Goal: Task Accomplishment & Management: Contribute content

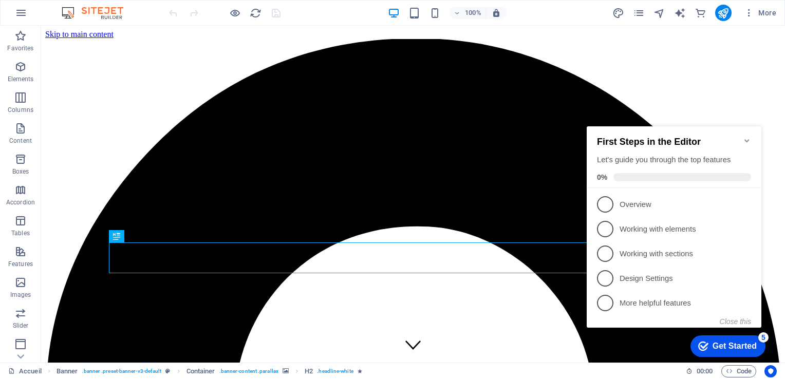
click at [748, 139] on icon "Minimize checklist" at bounding box center [747, 140] width 5 height 3
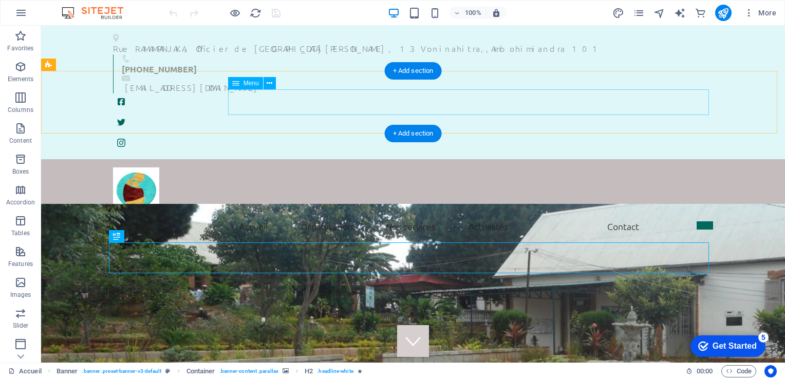
click at [251, 214] on nav "Accueil Mot de bienvenue Historique Vision et missions Nos services Actualités …" at bounding box center [413, 227] width 600 height 26
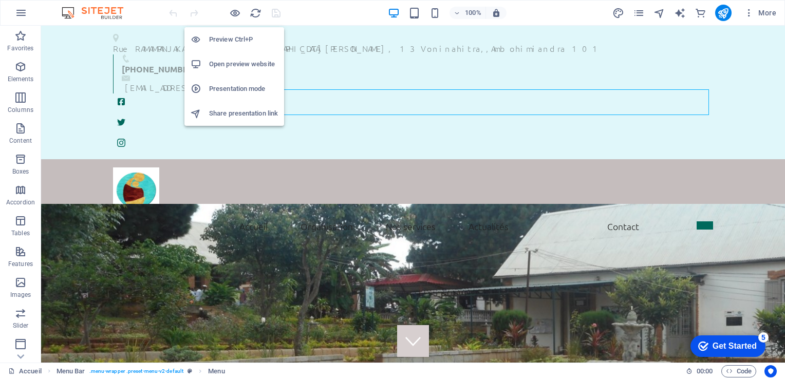
click at [226, 59] on h6 "Open preview website" at bounding box center [243, 64] width 69 height 12
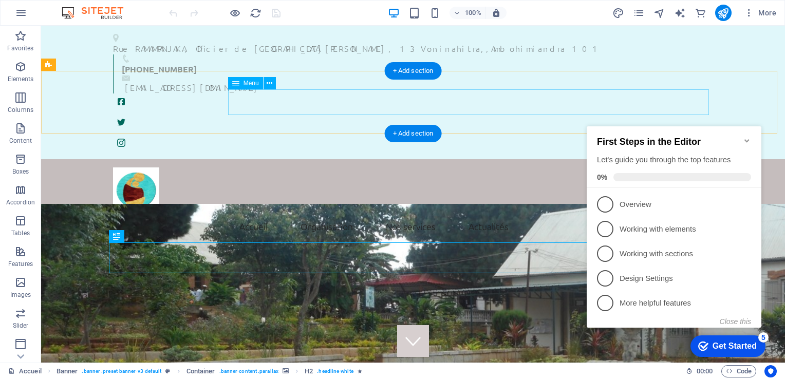
click at [245, 214] on nav "Accueil Mot de bienvenue Historique Vision et missions Nos services Actualités …" at bounding box center [413, 227] width 600 height 26
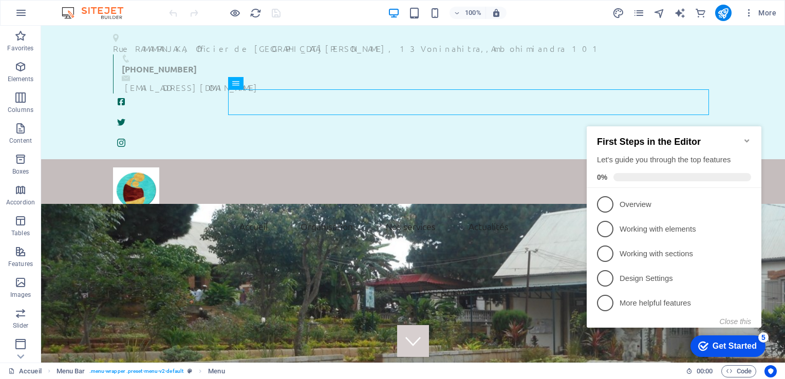
click at [745, 139] on icon "Minimize checklist" at bounding box center [747, 140] width 5 height 3
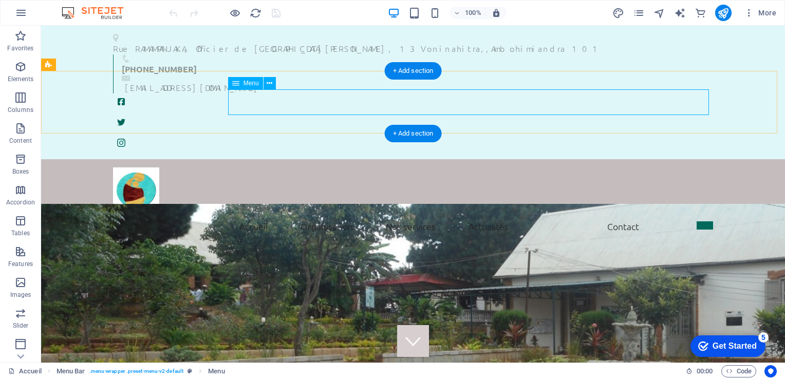
click at [257, 214] on nav "Accueil Mot de bienvenue Historique Vision et missions Nos services Actualités …" at bounding box center [413, 227] width 600 height 26
select select
select select "1"
select select
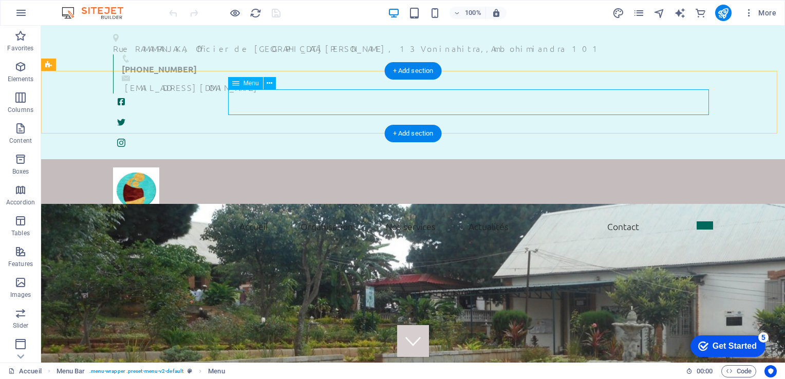
select select "1"
select select
select select "1"
select select
select select "4"
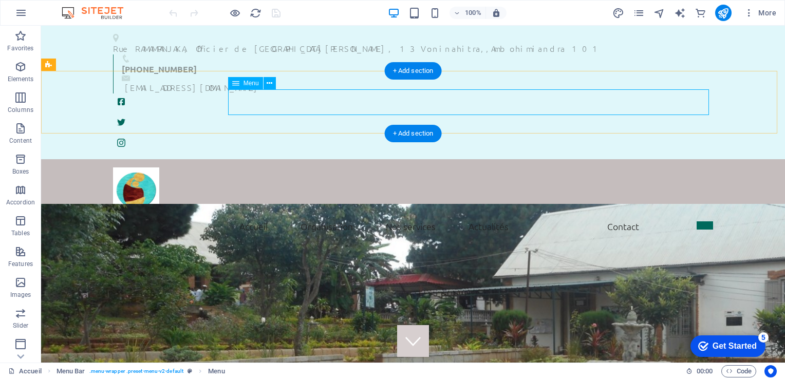
select select
select select "search"
select select "default"
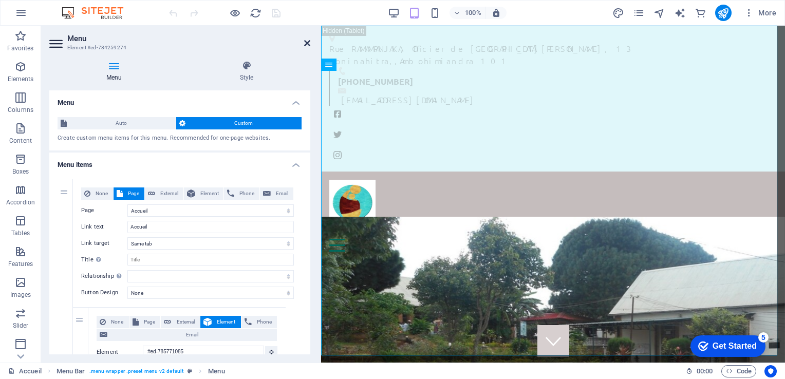
click at [306, 46] on icon at bounding box center [307, 43] width 6 height 8
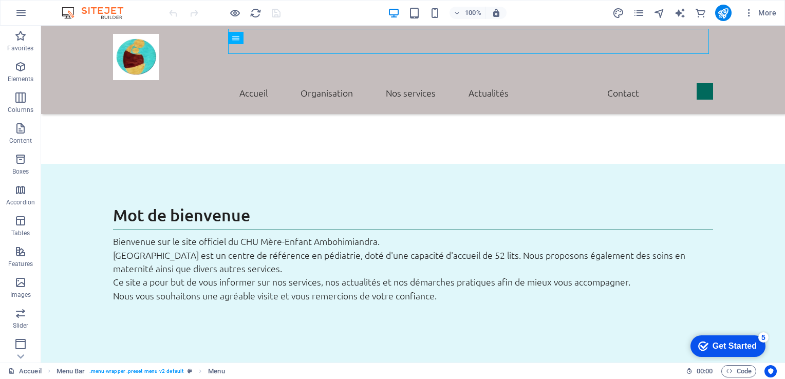
scroll to position [477, 0]
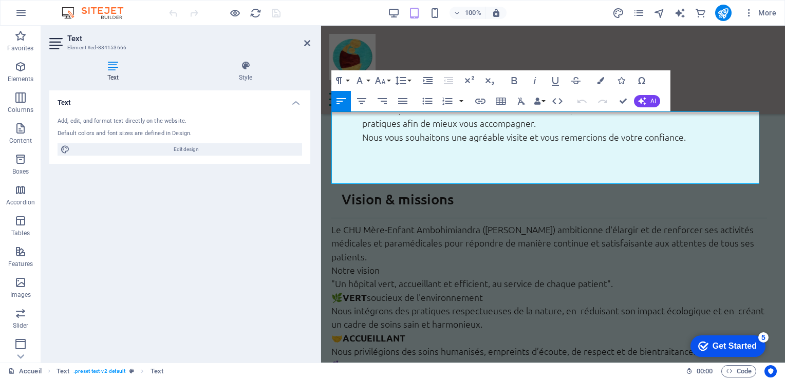
scroll to position [704, 0]
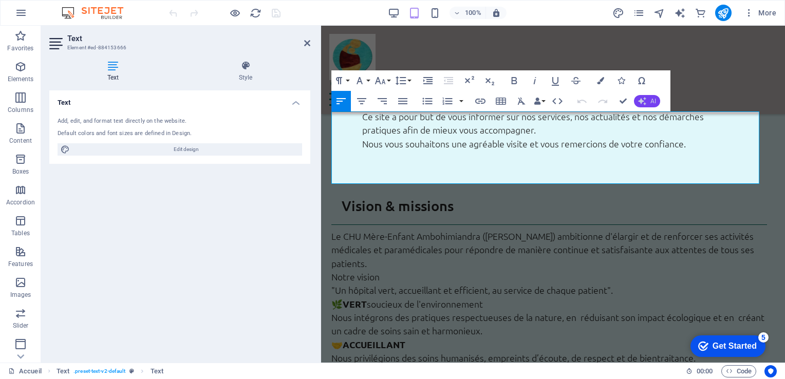
click at [656, 98] on span "AI" at bounding box center [654, 101] width 6 height 6
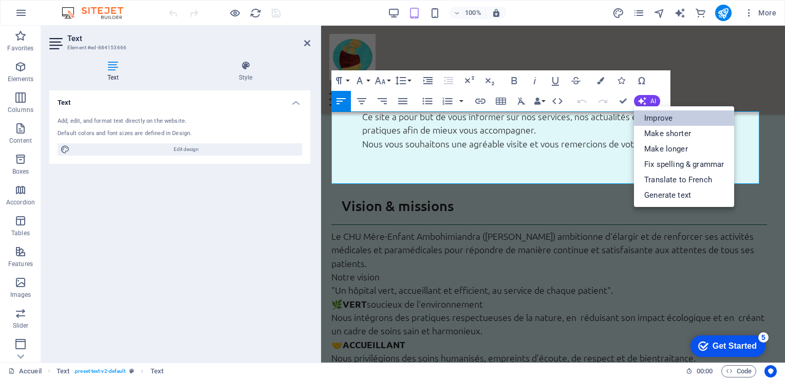
click at [651, 119] on link "Improve" at bounding box center [684, 118] width 100 height 15
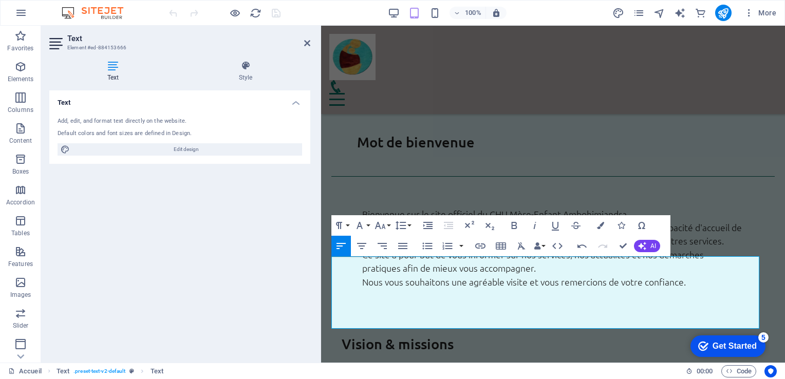
scroll to position [559, 0]
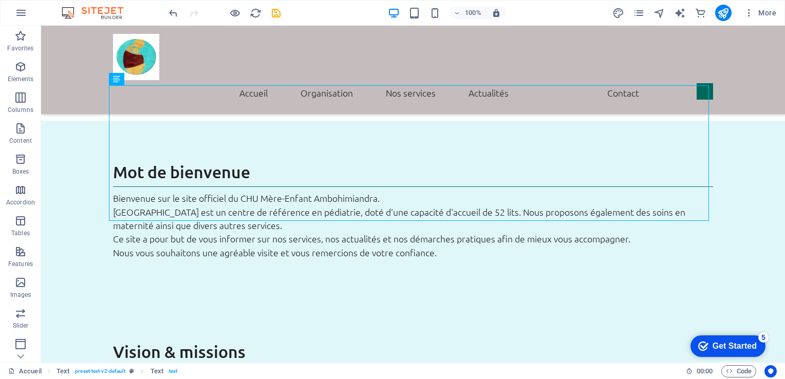
scroll to position [489, 0]
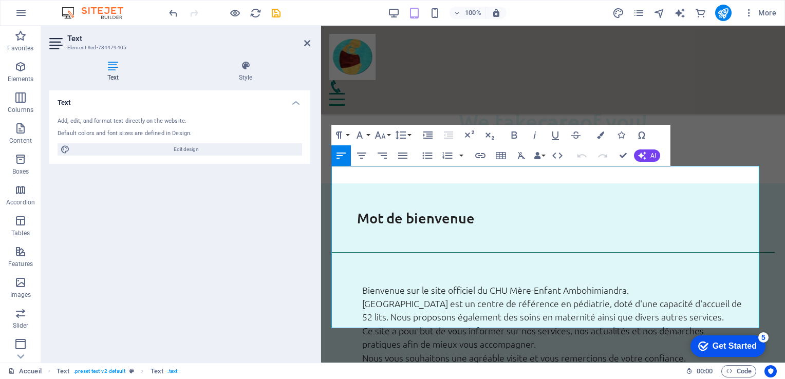
scroll to position [487, 0]
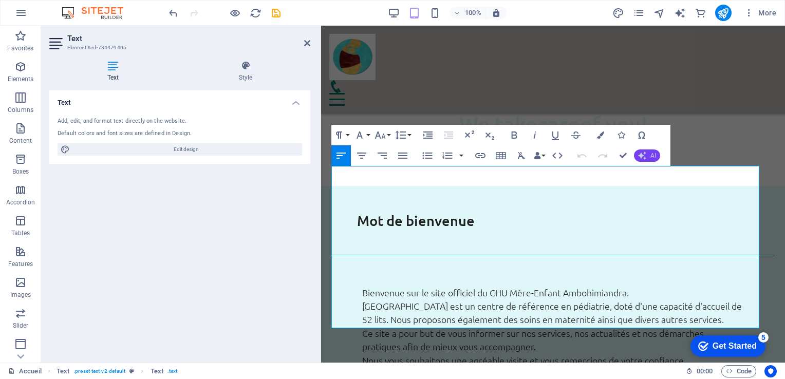
click at [658, 155] on button "AI" at bounding box center [647, 156] width 26 height 12
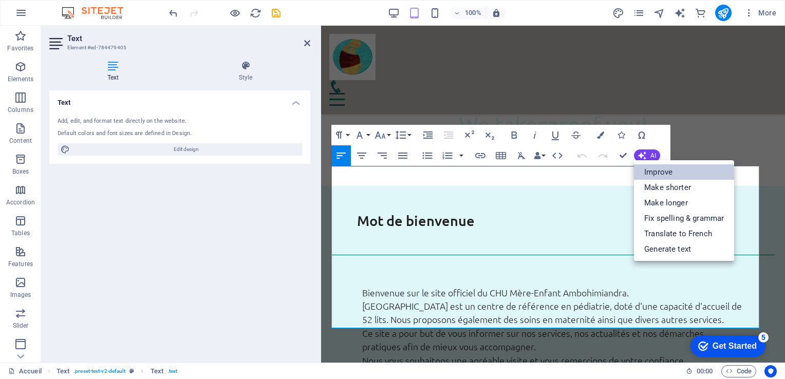
click at [657, 170] on link "Improve" at bounding box center [684, 171] width 100 height 15
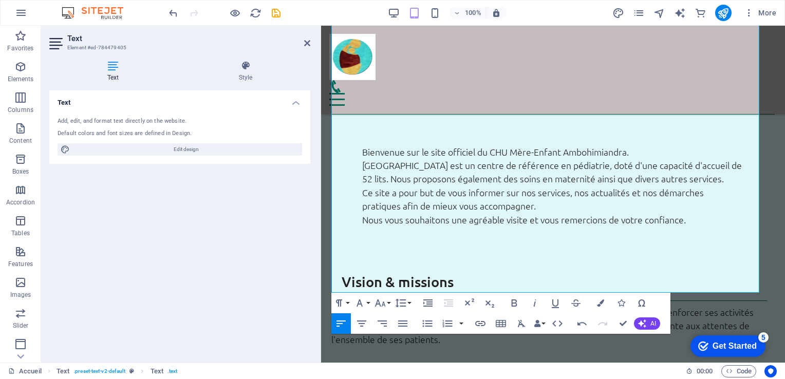
scroll to position [631, 0]
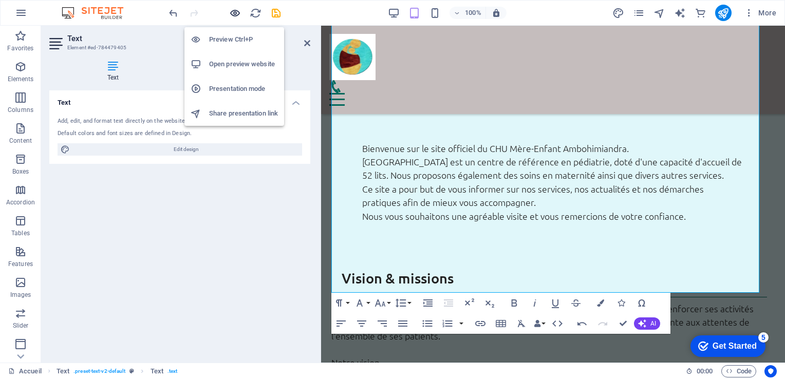
click at [236, 14] on icon "button" at bounding box center [235, 13] width 12 height 12
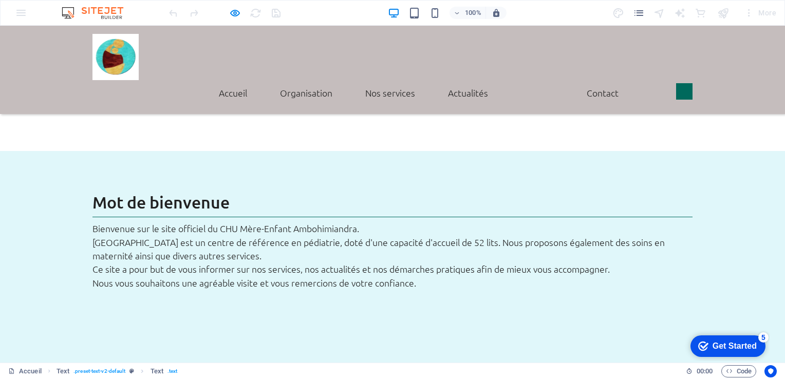
scroll to position [500, 0]
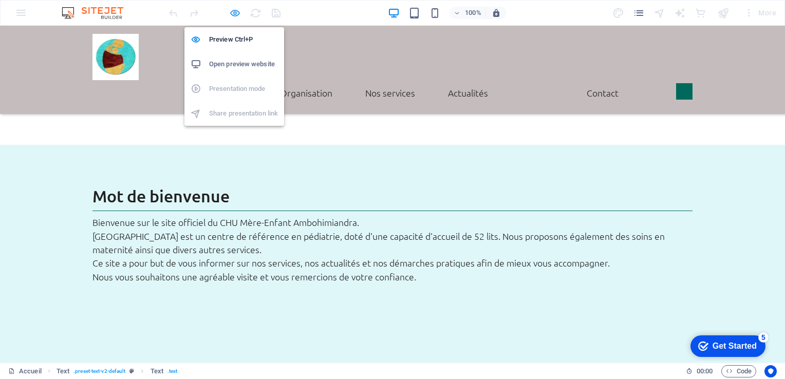
click at [234, 10] on icon "button" at bounding box center [235, 13] width 12 height 12
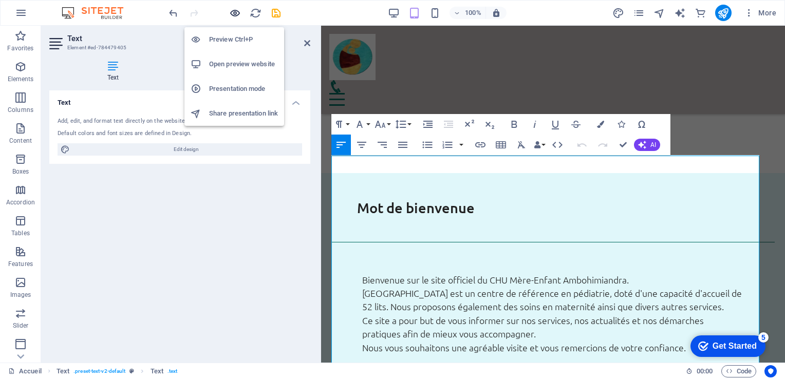
scroll to position [497, 0]
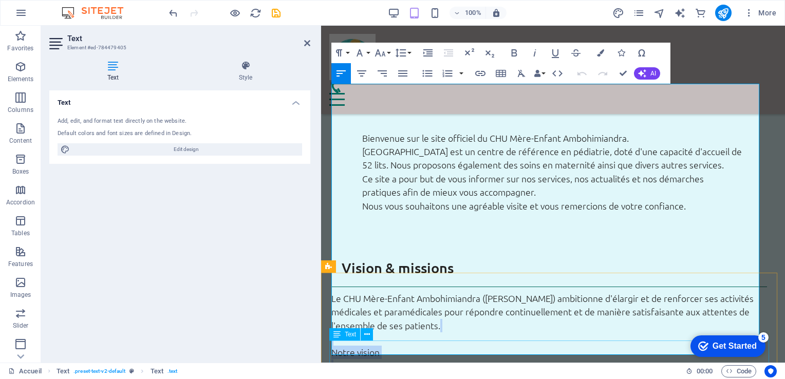
scroll to position [690, 0]
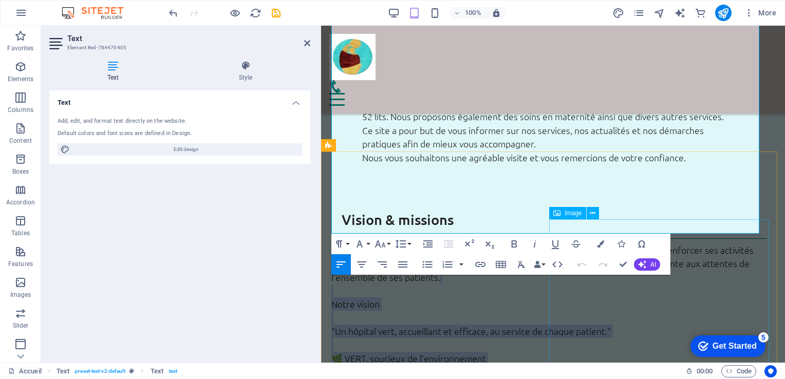
drag, startPoint x: 336, startPoint y: 200, endPoint x: 645, endPoint y: 226, distance: 310.5
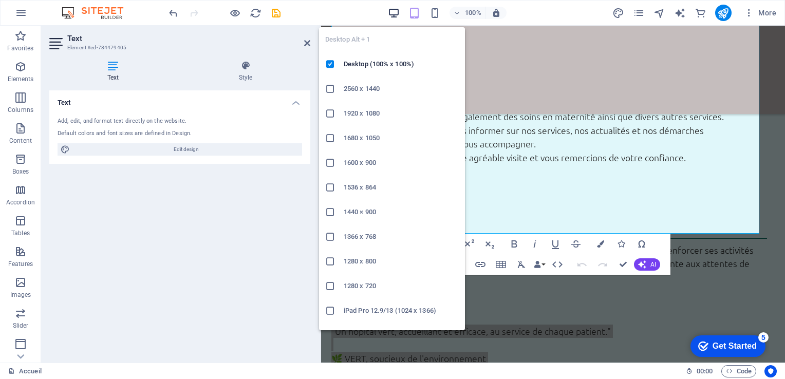
click at [395, 8] on icon "button" at bounding box center [394, 13] width 12 height 12
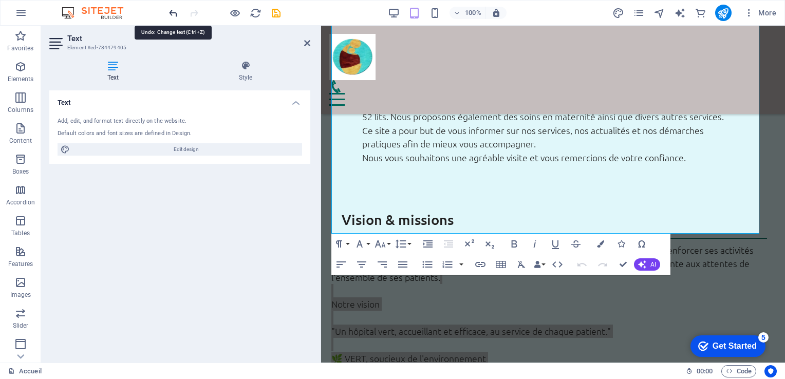
click at [175, 12] on icon "undo" at bounding box center [174, 13] width 12 height 12
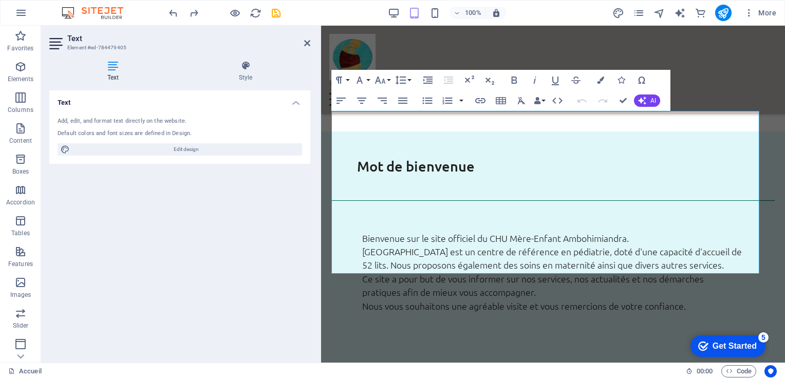
scroll to position [535, 0]
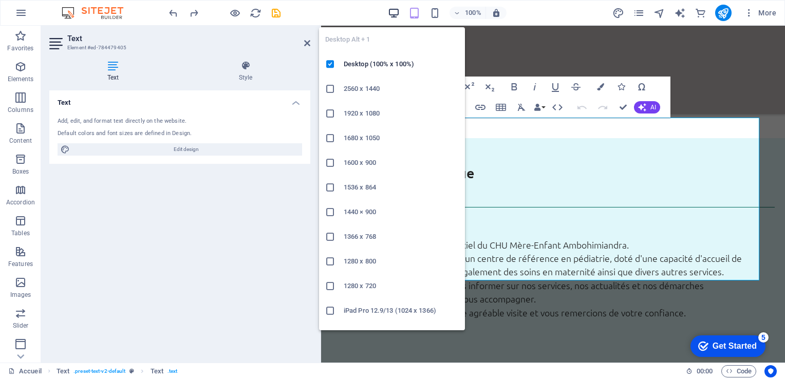
click at [392, 7] on icon "button" at bounding box center [394, 13] width 12 height 12
click at [397, 13] on icon "button" at bounding box center [394, 13] width 12 height 12
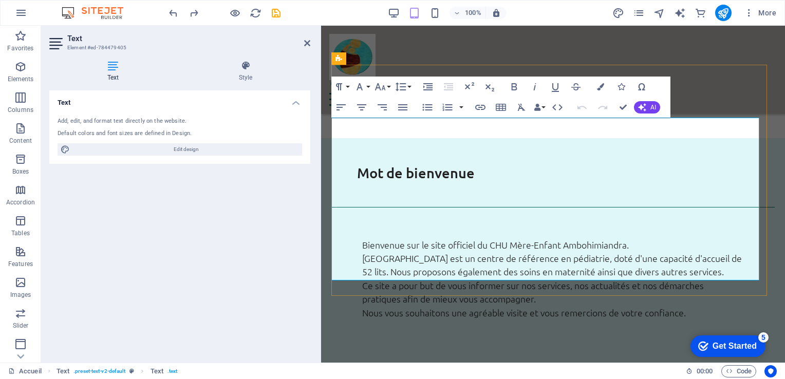
click at [275, 11] on icon "save" at bounding box center [276, 13] width 12 height 12
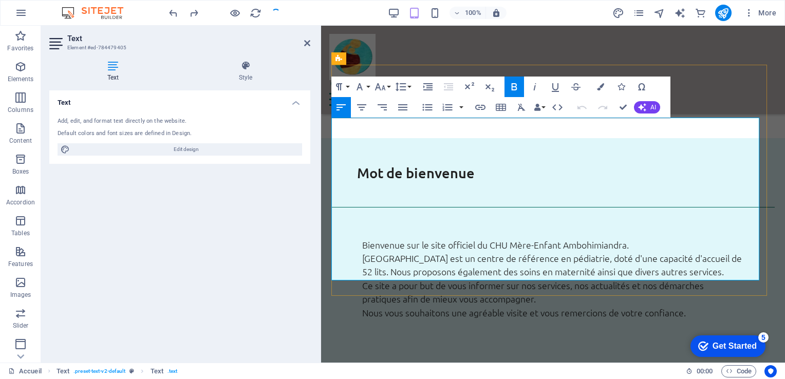
drag, startPoint x: 346, startPoint y: 192, endPoint x: 369, endPoint y: 191, distance: 23.2
click at [512, 86] on icon "button" at bounding box center [515, 86] width 6 height 7
drag, startPoint x: 347, startPoint y: 233, endPoint x: 410, endPoint y: 232, distance: 62.7
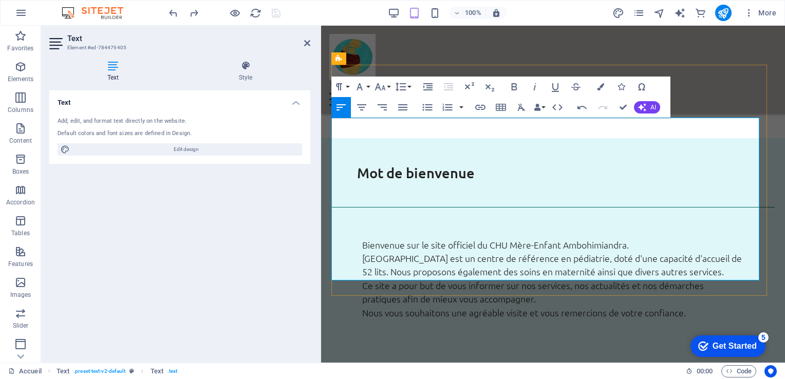
drag, startPoint x: 345, startPoint y: 233, endPoint x: 417, endPoint y: 229, distance: 72.1
click at [517, 81] on icon "button" at bounding box center [514, 87] width 12 height 12
drag, startPoint x: 345, startPoint y: 259, endPoint x: 394, endPoint y: 254, distance: 48.5
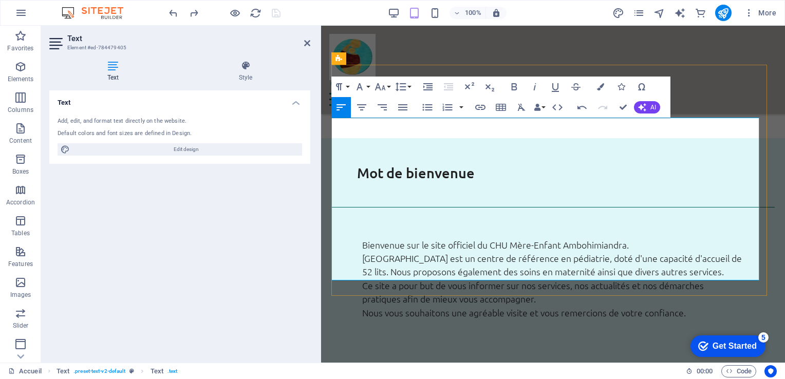
click at [510, 90] on icon "button" at bounding box center [514, 87] width 12 height 12
click at [307, 42] on icon at bounding box center [307, 43] width 6 height 8
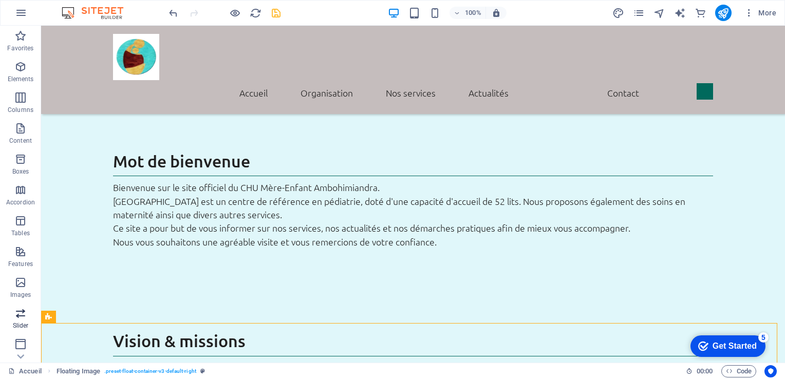
click at [19, 312] on icon "button" at bounding box center [20, 313] width 12 height 12
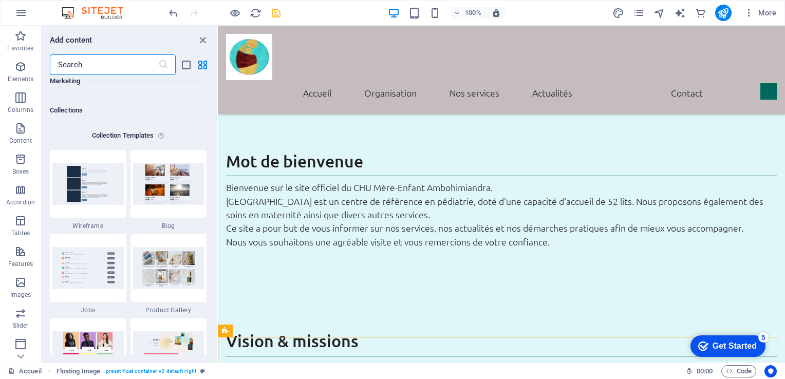
scroll to position [9419, 0]
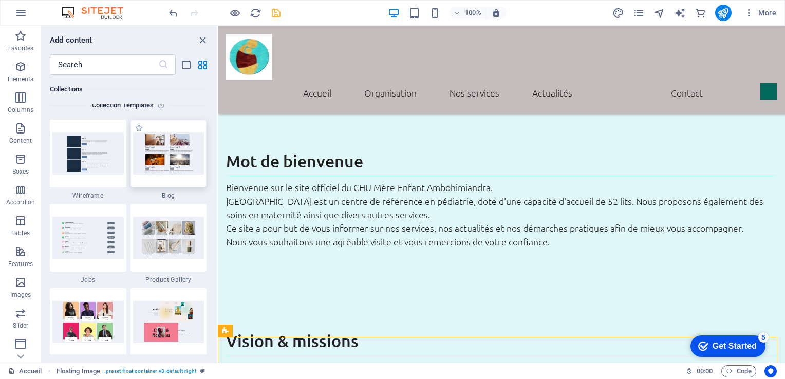
click at [166, 147] on img at bounding box center [168, 154] width 71 height 42
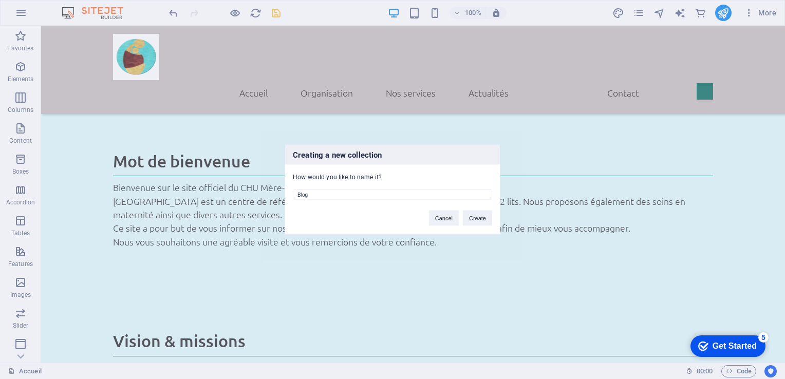
click at [778, 110] on div "Creating a new collection How would you like to name it? Blog Cancel Create" at bounding box center [392, 189] width 785 height 379
click at [475, 220] on button "Create" at bounding box center [477, 218] width 29 height 15
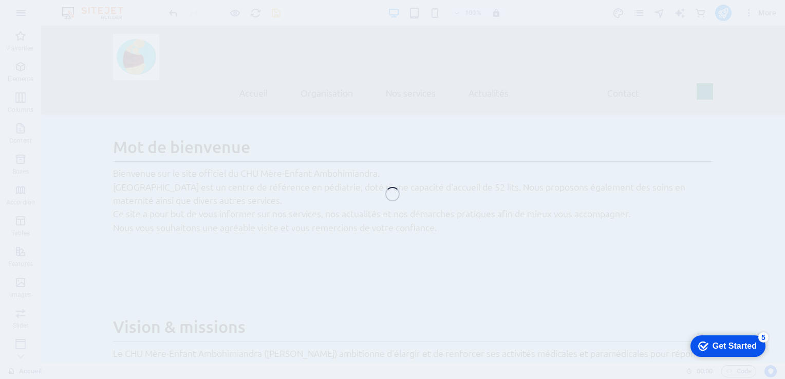
scroll to position [557, 0]
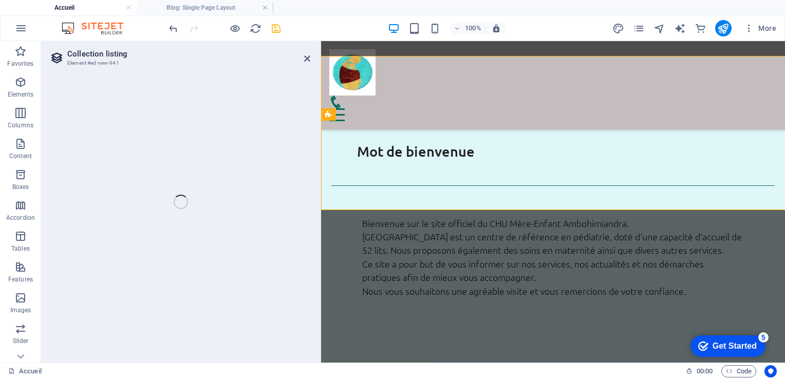
select select
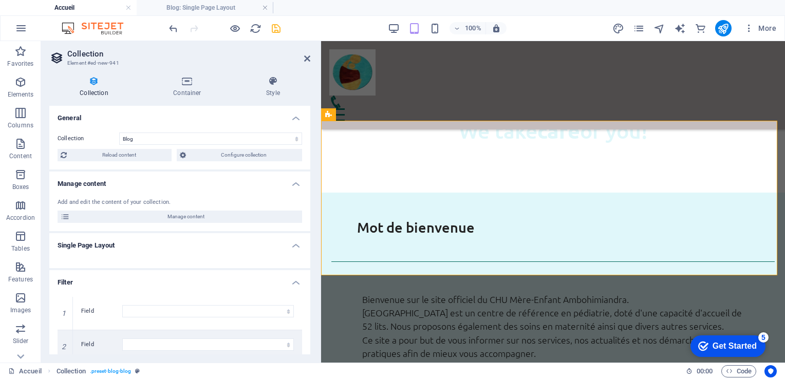
scroll to position [0, 0]
select select "columns.publishing_date_DESC"
select select "columns.status"
select select "columns.publishing_date"
select select "past"
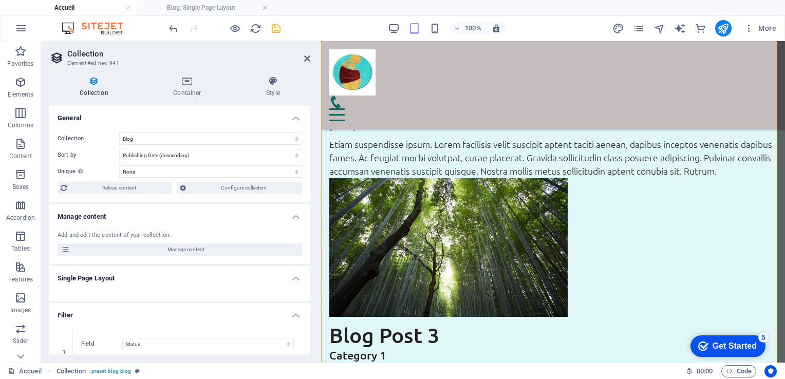
scroll to position [1478, 0]
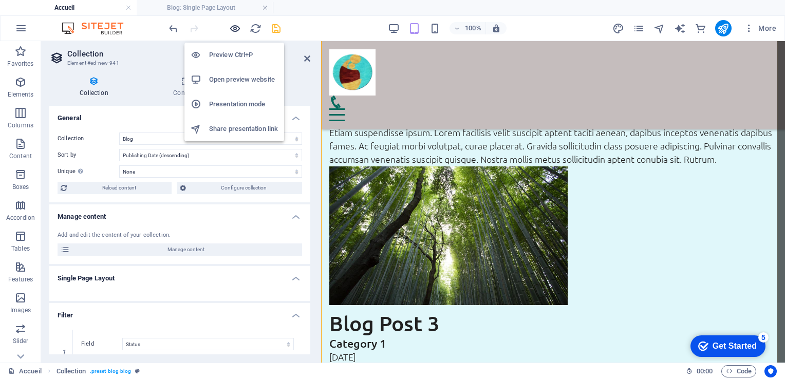
click at [231, 26] on icon "button" at bounding box center [235, 29] width 12 height 12
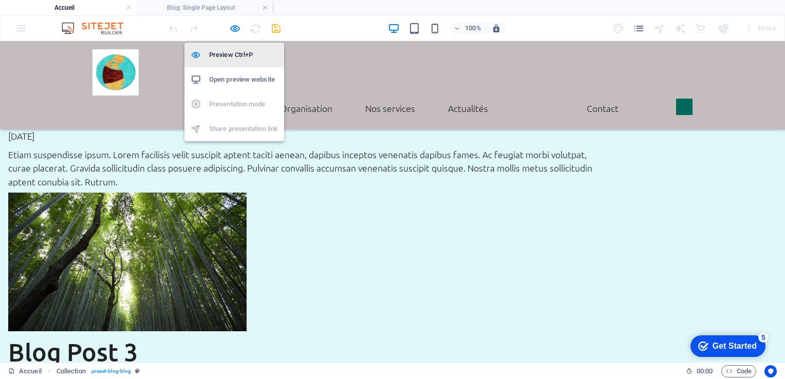
click at [233, 54] on h6 "Preview Ctrl+P" at bounding box center [243, 55] width 69 height 12
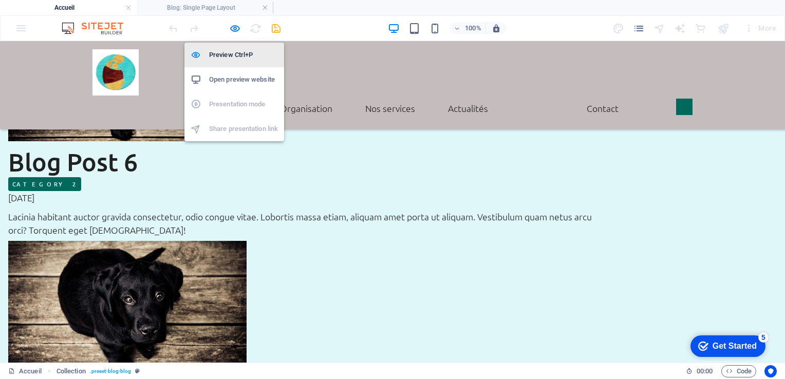
select select "columns.publishing_date_DESC"
select select "columns.status"
select select "columns.publishing_date"
select select "past"
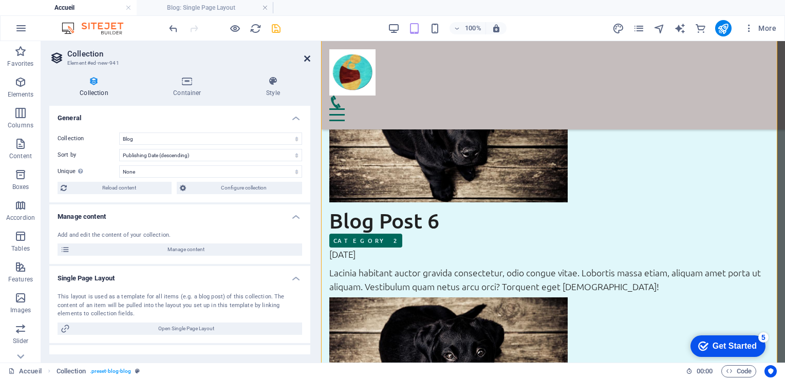
click at [304, 59] on icon at bounding box center [307, 58] width 6 height 8
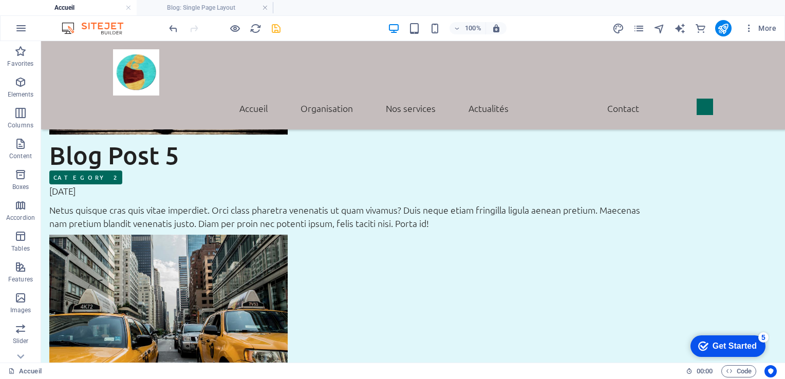
scroll to position [1105, 0]
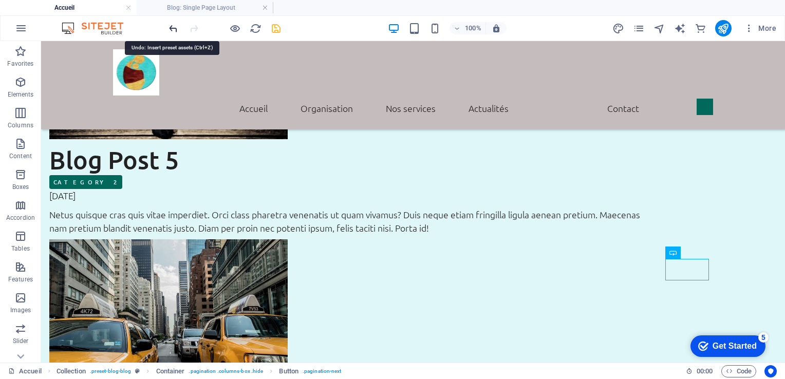
click at [169, 24] on icon "undo" at bounding box center [174, 29] width 12 height 12
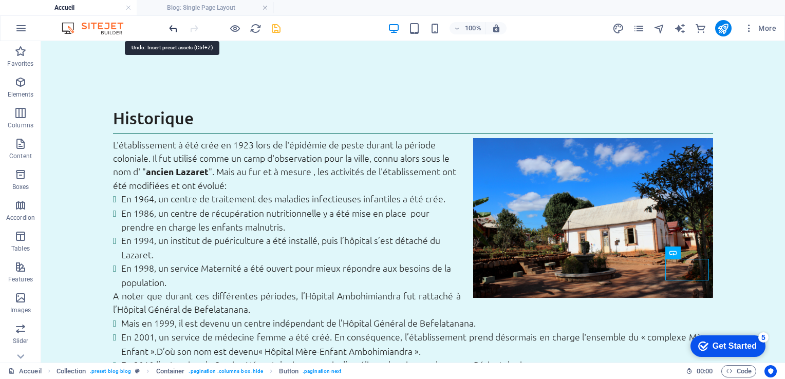
scroll to position [218, 0]
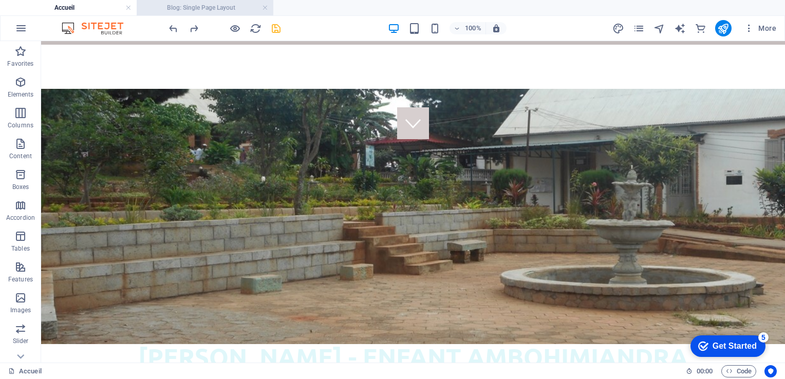
click at [268, 8] on h4 "Blog: Single Page Layout" at bounding box center [205, 7] width 137 height 11
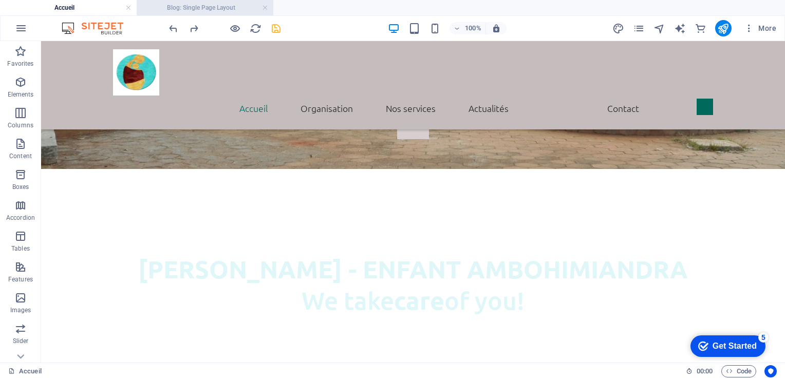
scroll to position [0, 0]
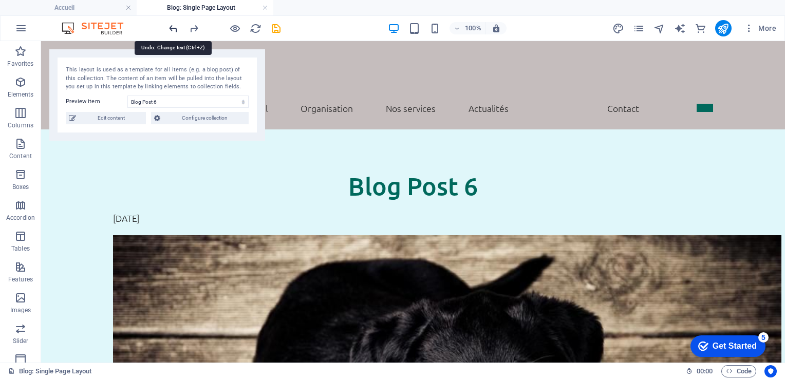
click at [177, 27] on icon "undo" at bounding box center [174, 29] width 12 height 12
click at [266, 7] on link at bounding box center [265, 8] width 6 height 10
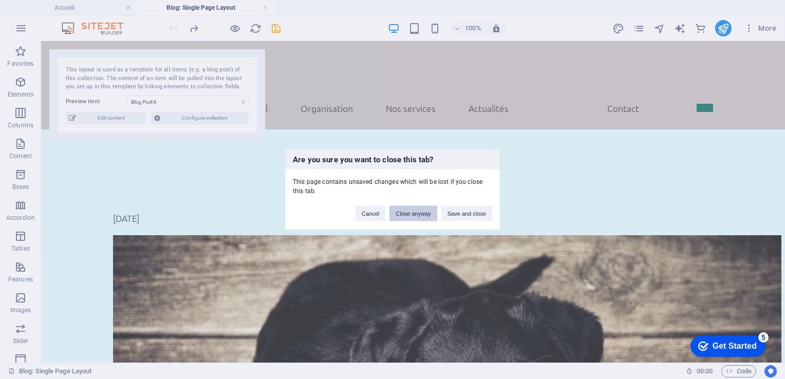
click at [406, 215] on button "Close anyway" at bounding box center [413, 213] width 47 height 15
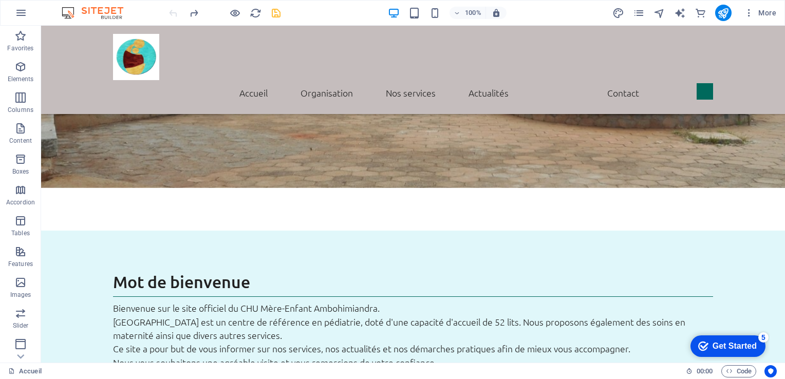
scroll to position [445, 0]
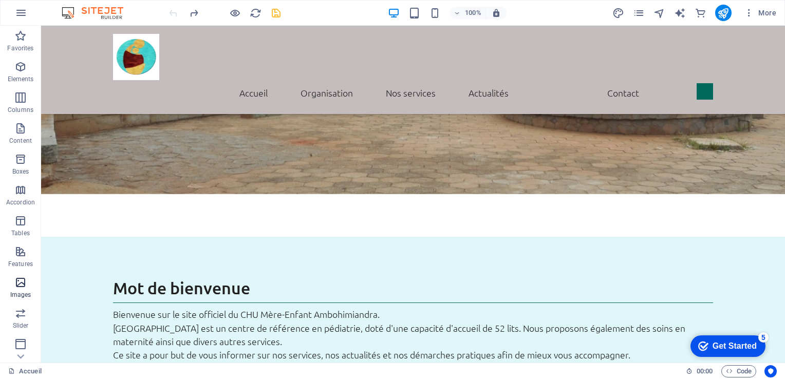
click at [21, 284] on icon "button" at bounding box center [20, 283] width 12 height 12
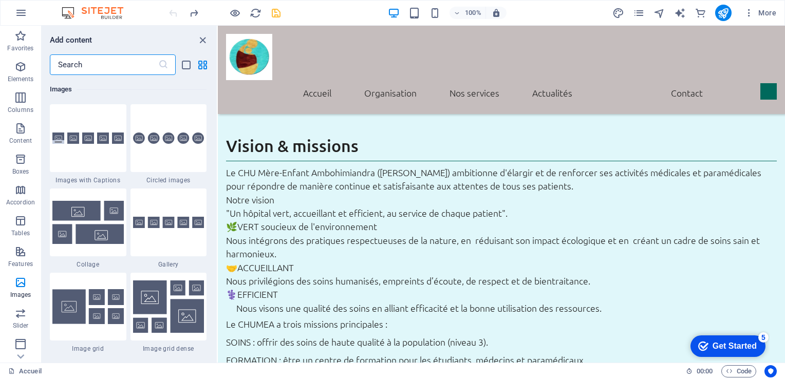
scroll to position [723, 0]
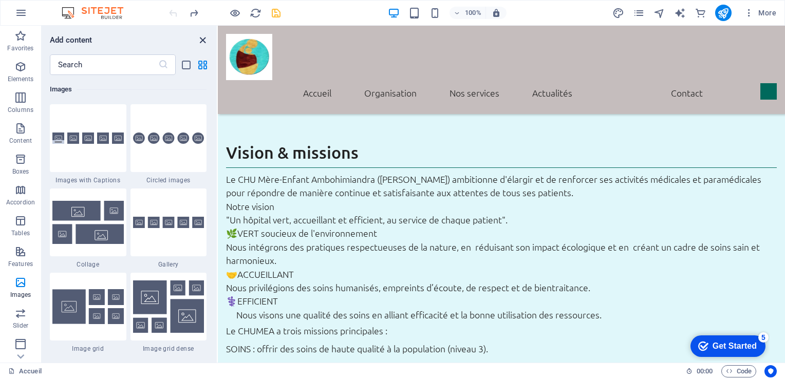
click at [202, 37] on icon "close panel" at bounding box center [203, 40] width 12 height 12
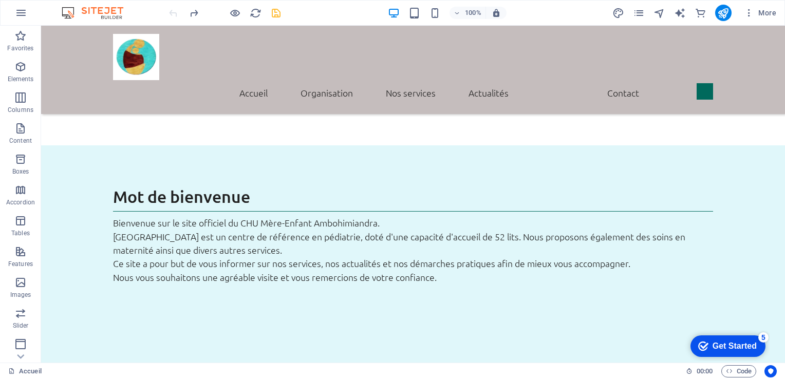
scroll to position [502, 0]
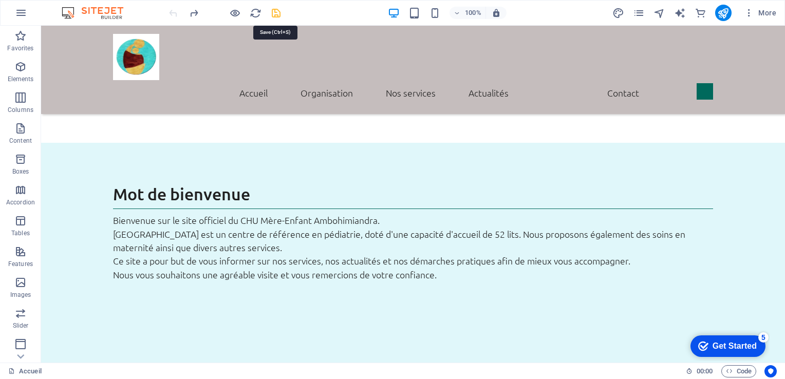
click at [276, 11] on icon "save" at bounding box center [276, 13] width 12 height 12
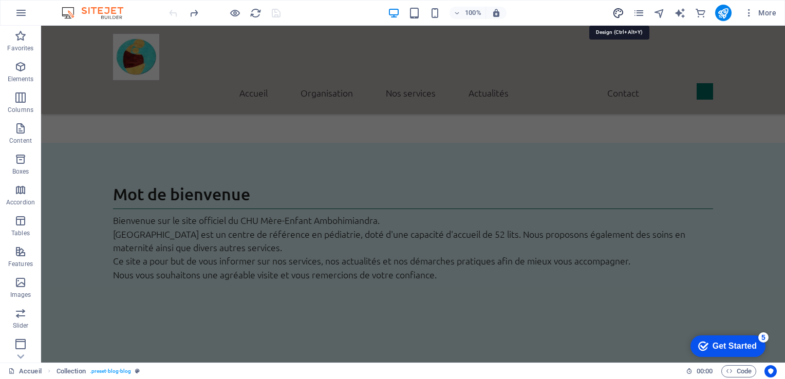
click at [619, 13] on icon "design" at bounding box center [619, 13] width 12 height 12
select select "ease-in-out"
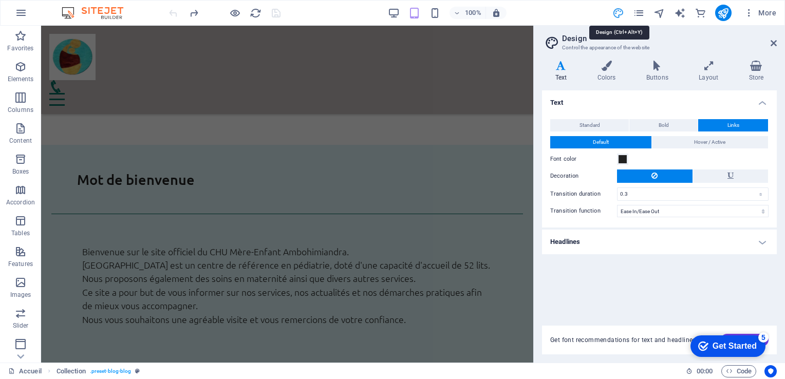
scroll to position [499, 0]
click at [715, 124] on button "Links" at bounding box center [734, 125] width 70 height 12
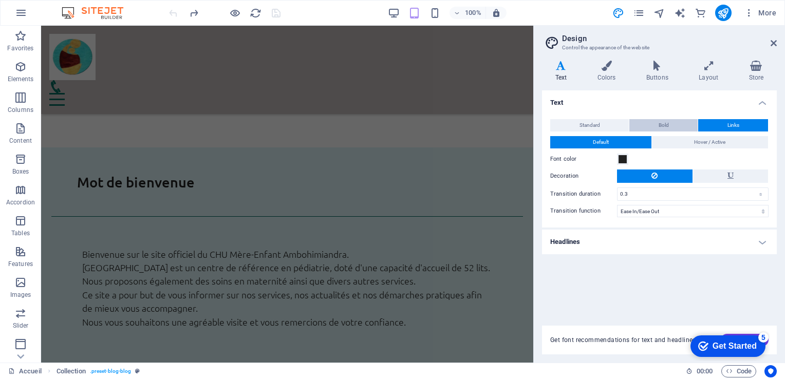
click at [660, 126] on span "Bold" at bounding box center [664, 125] width 10 height 12
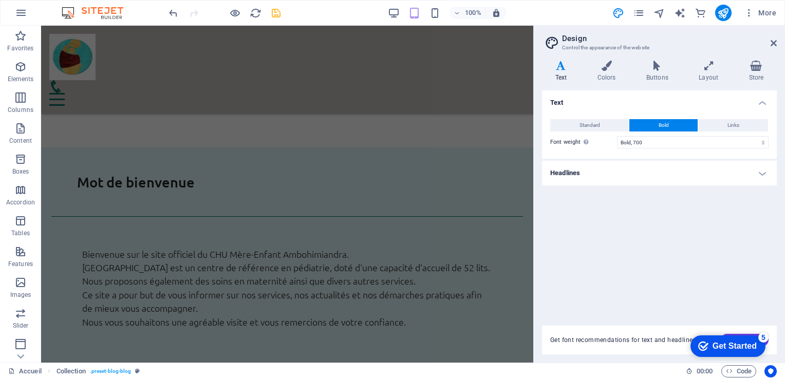
click at [612, 112] on div "Standard Bold Links Font color Font Ubuntu Font size 1.1 rem px Line height 1.5…" at bounding box center [659, 134] width 239 height 50
click at [765, 141] on select "Thin, 100 Extra-light, 200 Light, 300 Regular, 400 Medium, 500 Semi-bold, 600 B…" at bounding box center [693, 142] width 152 height 12
click at [596, 127] on span "Standard" at bounding box center [590, 125] width 21 height 12
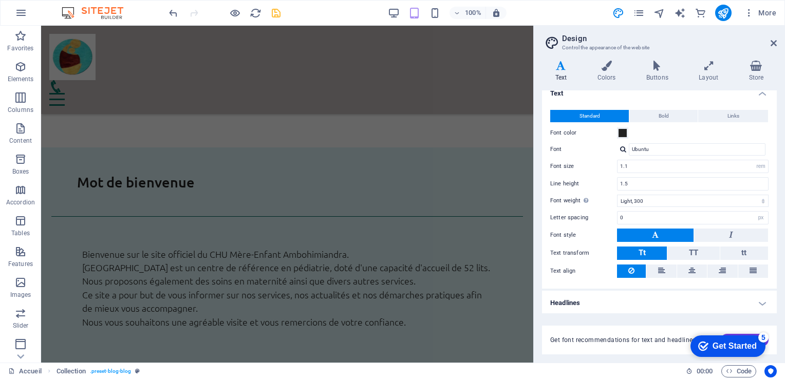
scroll to position [0, 0]
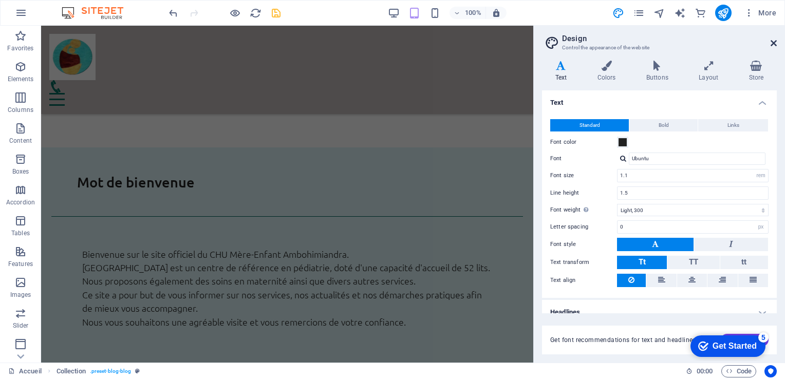
click at [776, 42] on icon at bounding box center [774, 43] width 6 height 8
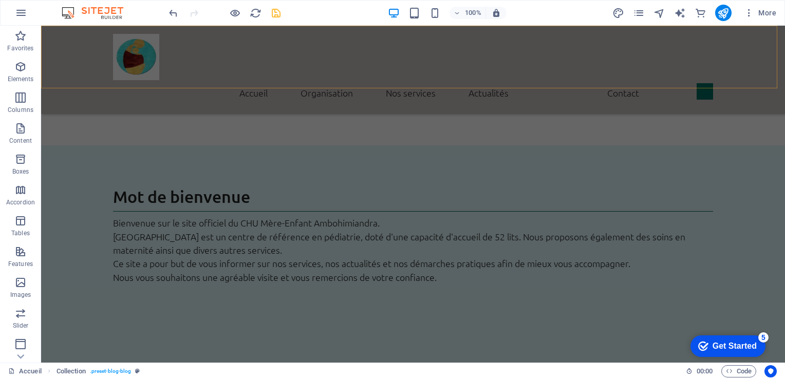
click at [774, 44] on div "Accueil Mot de bienvenue Historique Vision et missions Nos services Actualités …" at bounding box center [413, 70] width 744 height 88
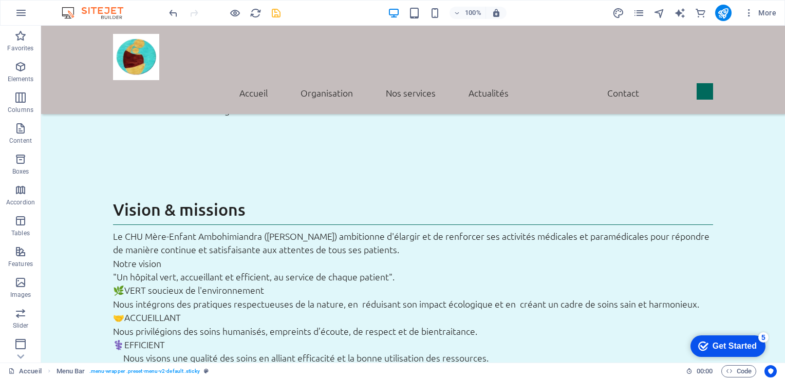
scroll to position [788, 0]
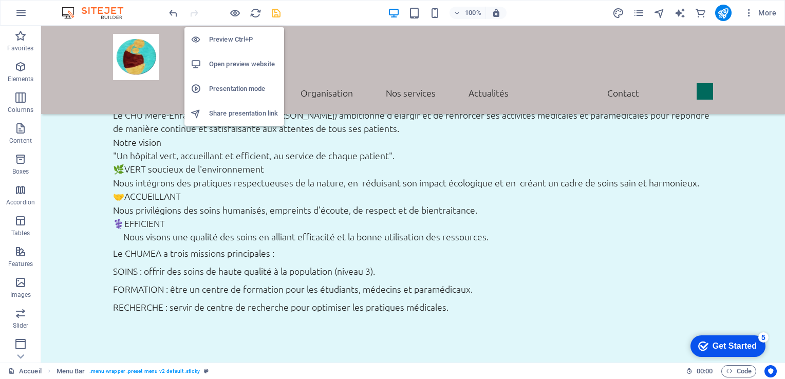
click at [221, 36] on h6 "Preview Ctrl+P" at bounding box center [243, 39] width 69 height 12
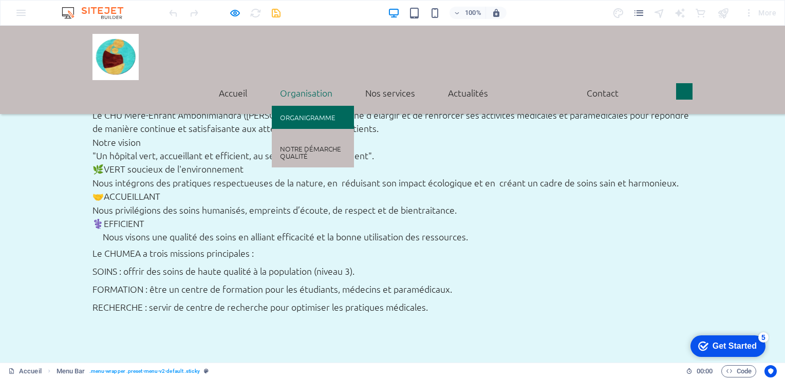
click at [301, 106] on link "Organigramme" at bounding box center [313, 118] width 82 height 24
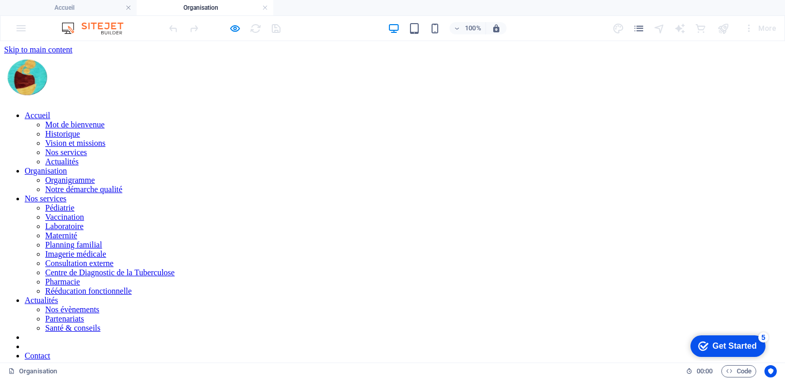
scroll to position [0, 0]
click at [301, 111] on nav "Accueil Mot de bienvenue Historique Vision et missions Nos services Actualités …" at bounding box center [392, 250] width 777 height 278
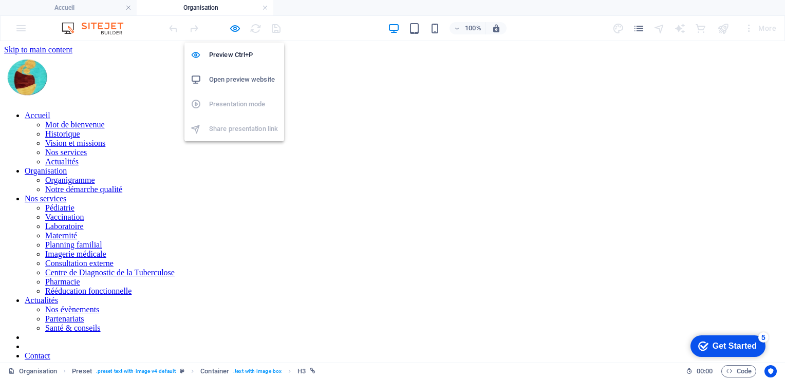
click at [230, 81] on h6 "Open preview website" at bounding box center [243, 80] width 69 height 12
click at [234, 30] on icon "button" at bounding box center [235, 29] width 12 height 12
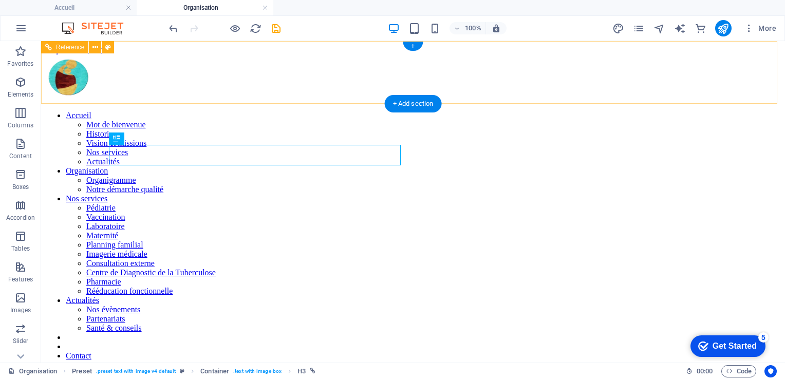
click at [251, 111] on nav "Accueil Mot de bienvenue Historique Vision et missions Nos services Actualités …" at bounding box center [413, 250] width 736 height 278
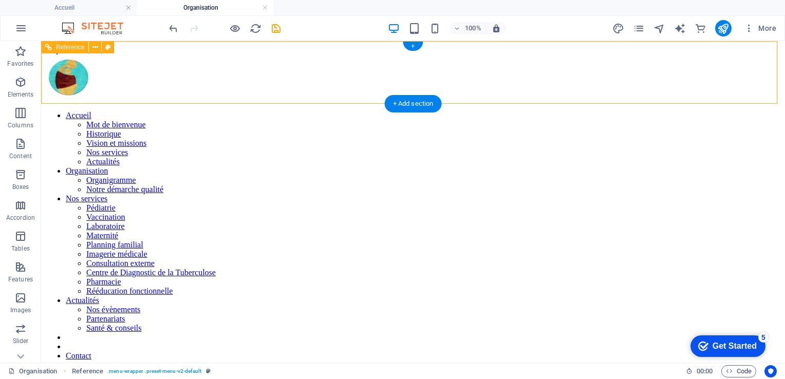
click at [251, 111] on nav "Accueil Mot de bienvenue Historique Vision et missions Nos services Actualités …" at bounding box center [413, 250] width 736 height 278
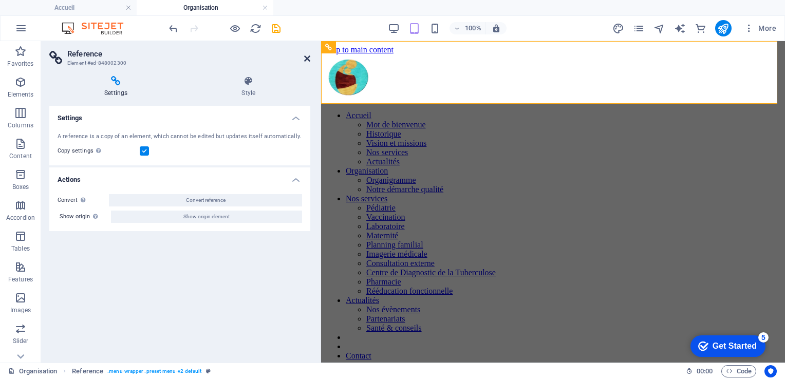
click at [306, 59] on icon at bounding box center [307, 58] width 6 height 8
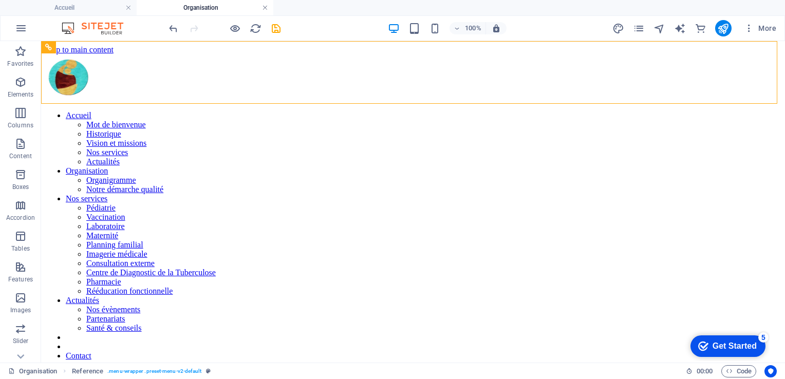
click at [264, 8] on link at bounding box center [265, 8] width 6 height 10
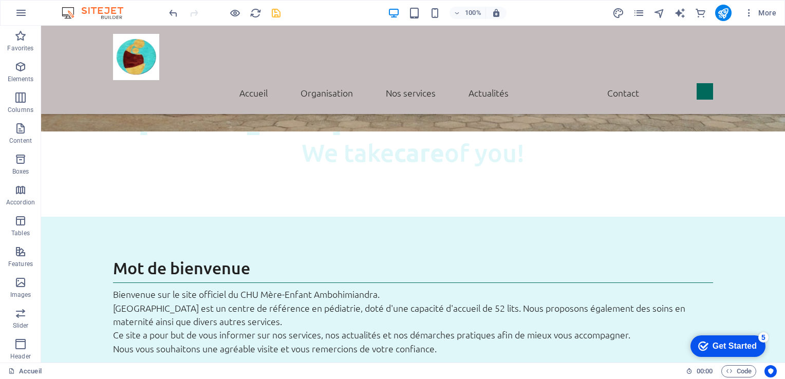
scroll to position [434, 0]
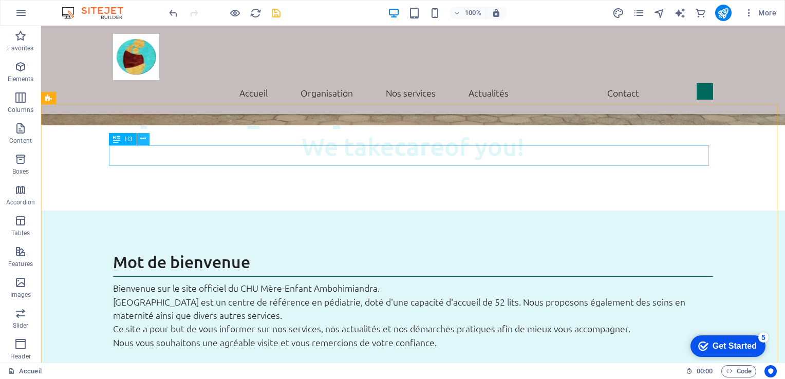
click at [142, 141] on icon at bounding box center [143, 139] width 6 height 11
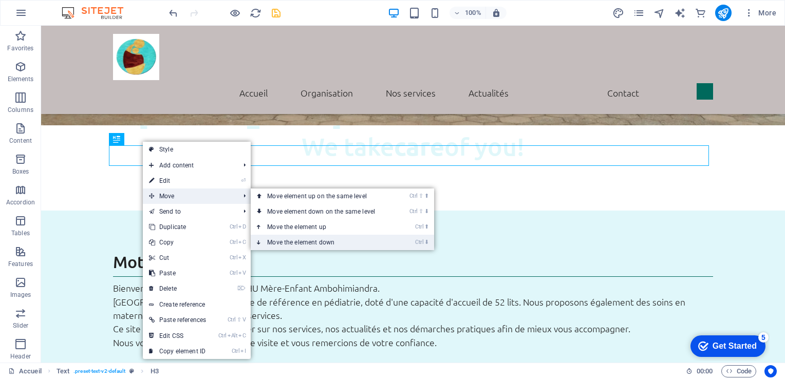
click at [303, 242] on link "Ctrl ⬇ Move the element down" at bounding box center [323, 242] width 145 height 15
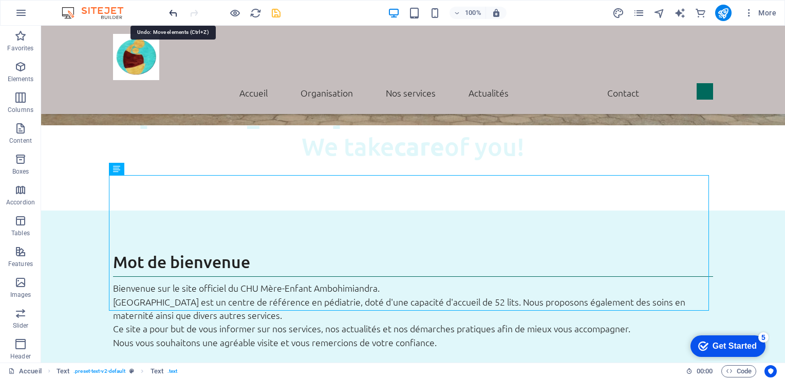
click at [172, 9] on icon "undo" at bounding box center [174, 13] width 12 height 12
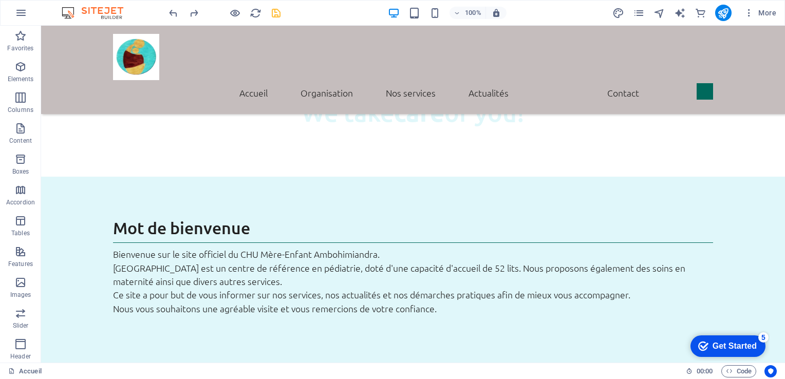
scroll to position [465, 0]
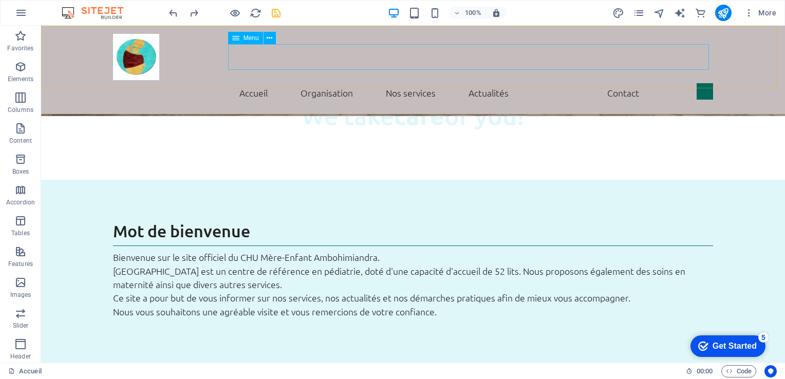
click at [247, 80] on nav "Accueil Mot de bienvenue Historique Vision et missions Nos services Actualités …" at bounding box center [413, 93] width 600 height 26
select select
select select "1"
select select
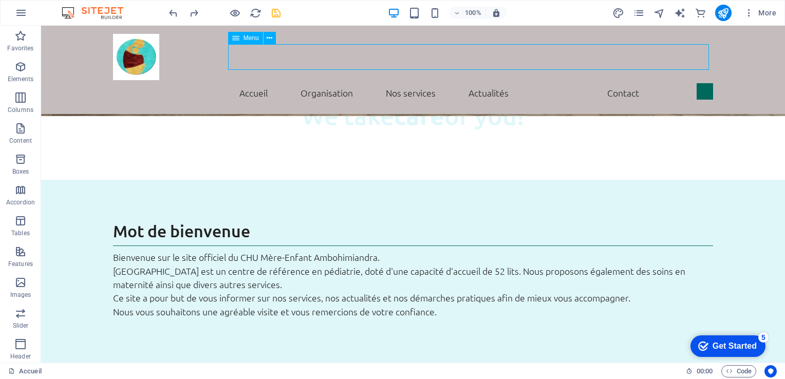
select select "1"
select select
select select "1"
select select
select select "4"
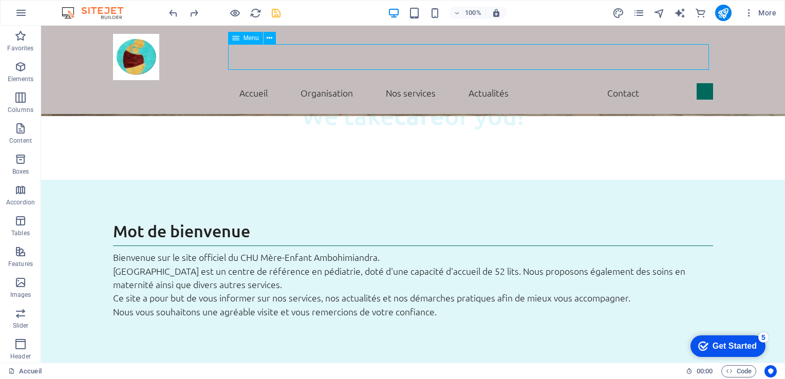
select select
select select "search"
select select "default"
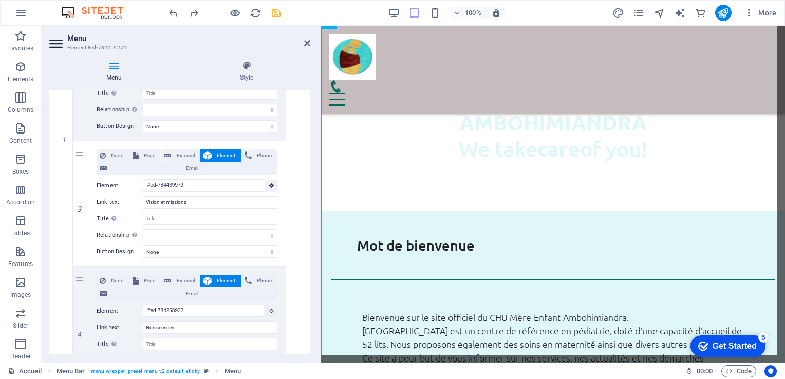
scroll to position [407, 0]
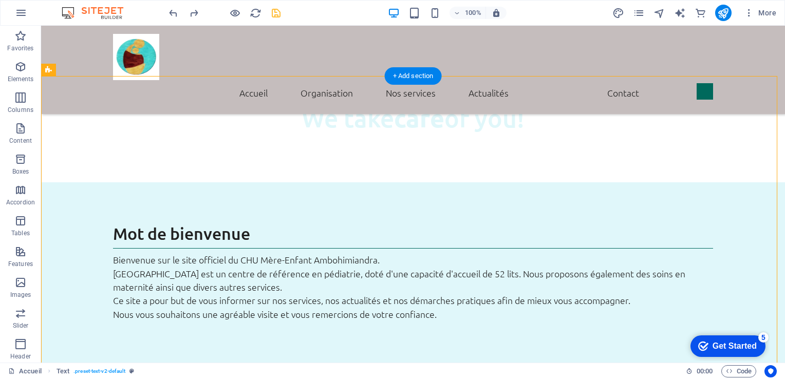
drag, startPoint x: 53, startPoint y: 139, endPoint x: 335, endPoint y: 150, distance: 281.4
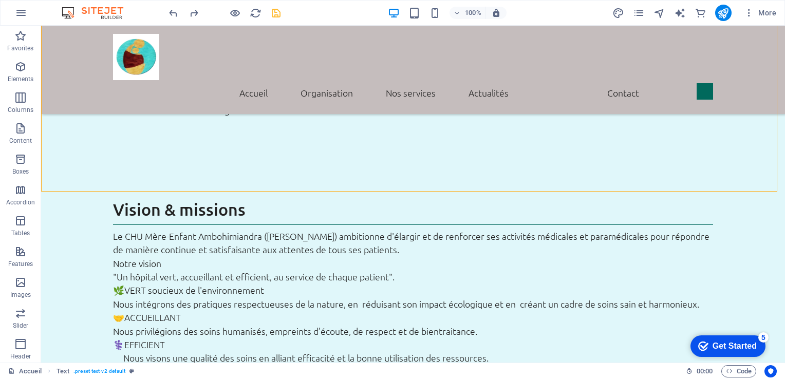
scroll to position [663, 0]
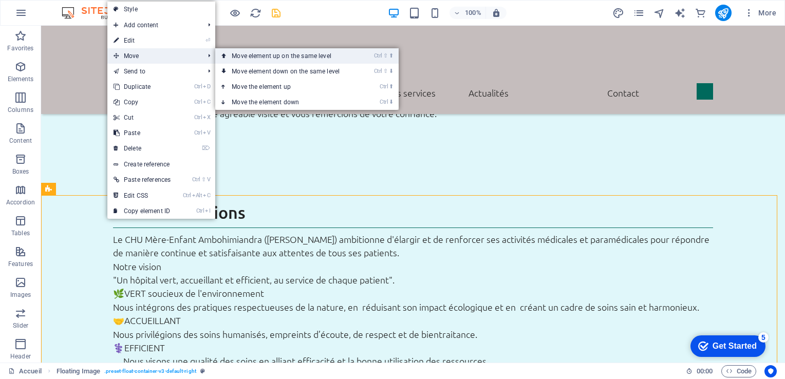
click at [261, 56] on link "Ctrl ⇧ ⬆ Move element up on the same level" at bounding box center [287, 55] width 145 height 15
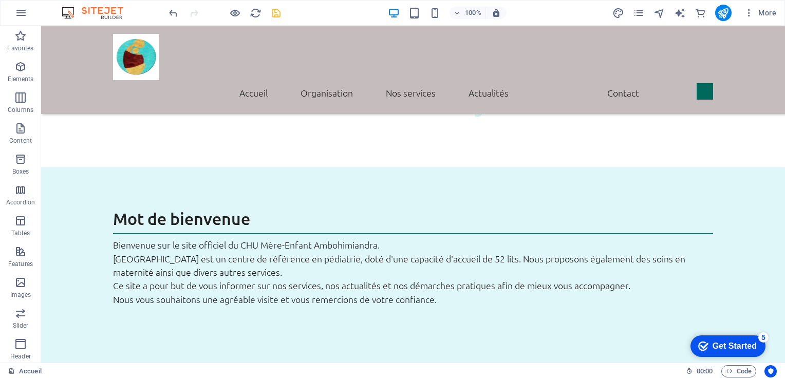
scroll to position [496, 0]
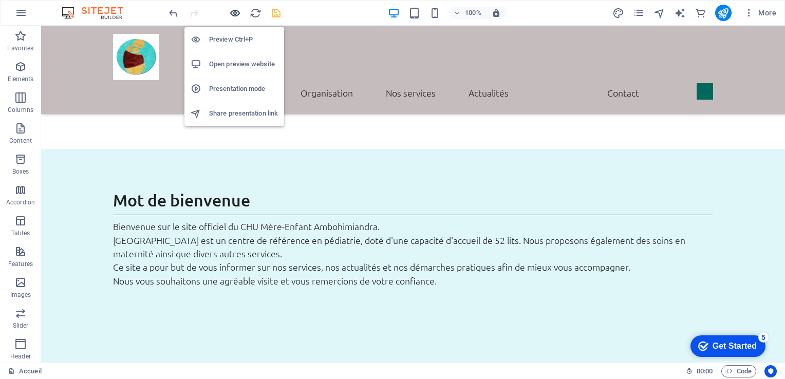
click at [235, 10] on icon "button" at bounding box center [235, 13] width 12 height 12
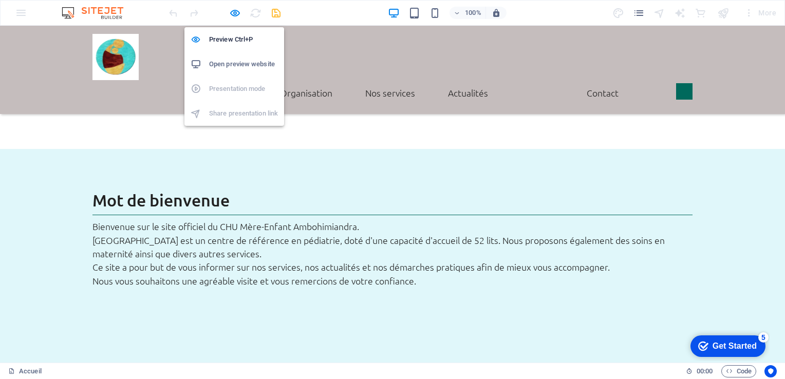
click at [224, 68] on h6 "Open preview website" at bounding box center [243, 64] width 69 height 12
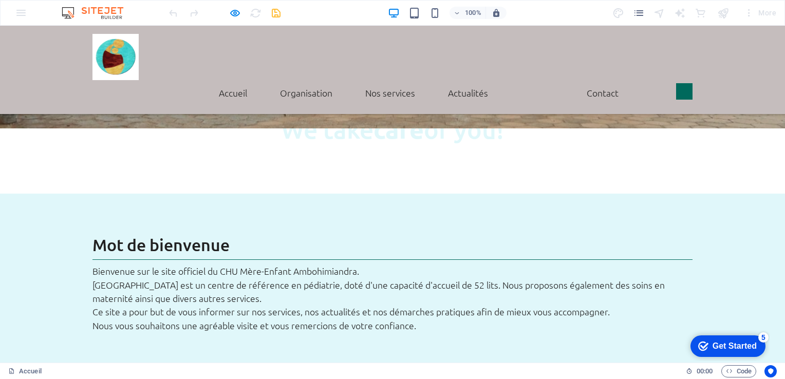
scroll to position [467, 0]
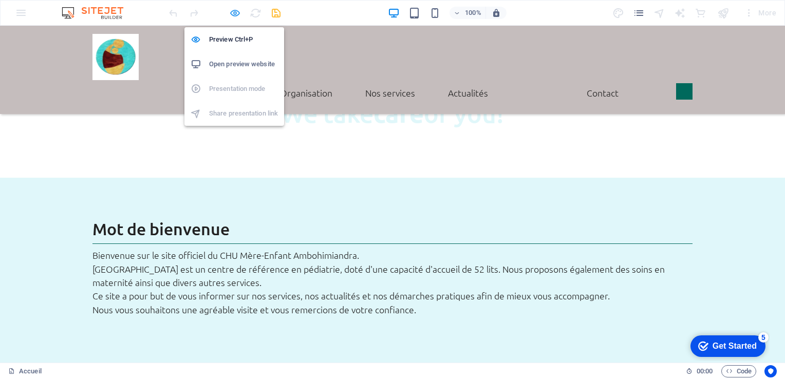
click at [234, 9] on icon "button" at bounding box center [235, 13] width 12 height 12
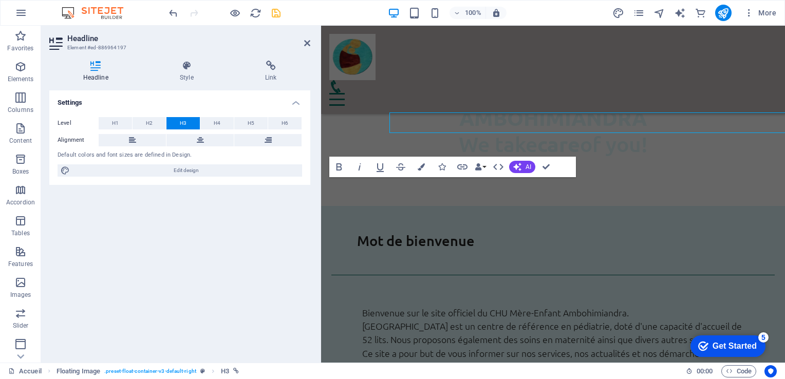
scroll to position [464, 0]
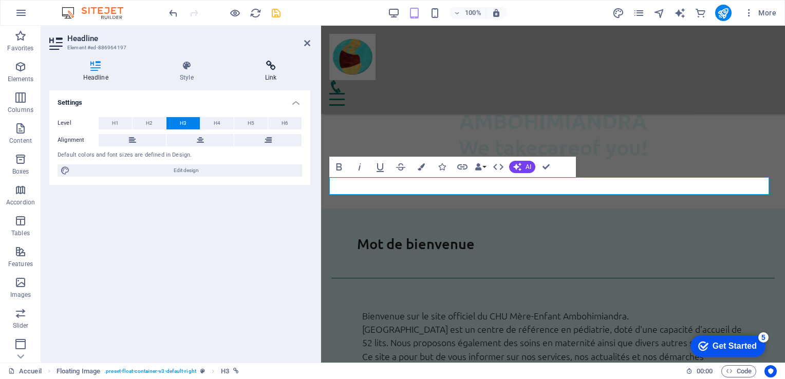
click at [273, 66] on icon at bounding box center [270, 66] width 79 height 10
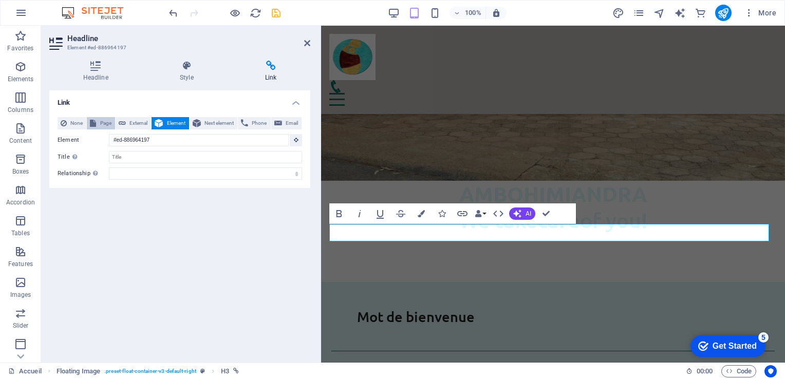
scroll to position [339, 0]
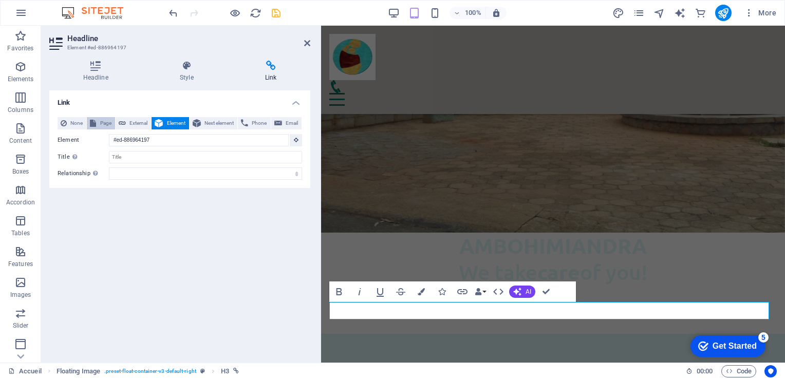
click at [101, 123] on span "Page" at bounding box center [105, 123] width 12 height 12
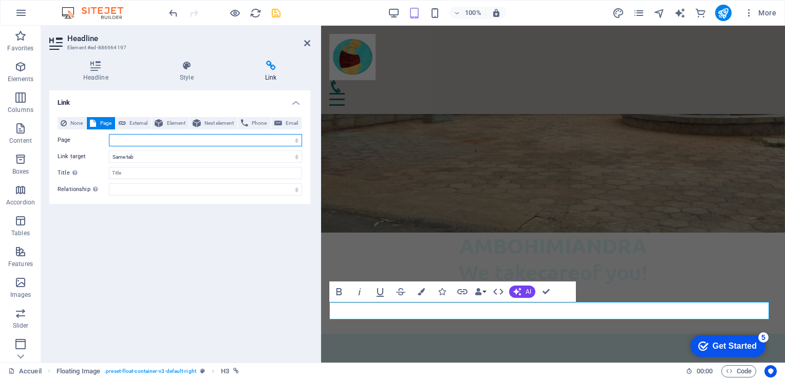
click at [295, 139] on select "Accueil Organisation Organigramme Notre démarche qualité Nos services Pédiatrie…" at bounding box center [205, 140] width 193 height 12
select select "0"
click at [109, 134] on select "Accueil Organisation Organigramme Notre démarche qualité Nos services Pédiatrie…" at bounding box center [205, 140] width 193 height 12
click at [168, 119] on span "Element" at bounding box center [176, 123] width 20 height 12
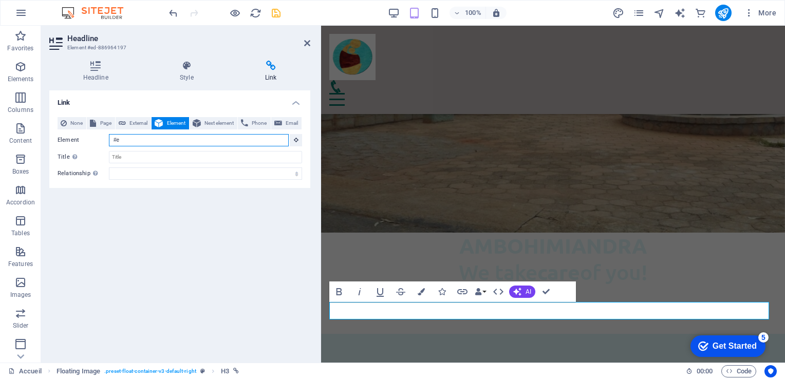
type input "#"
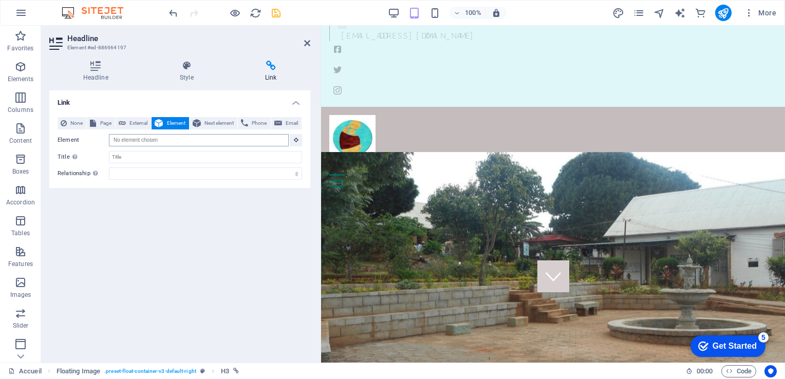
scroll to position [0, 0]
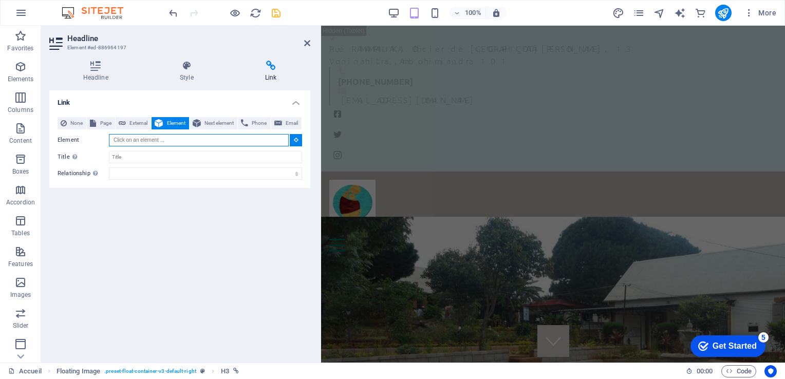
click at [137, 139] on input "Element" at bounding box center [199, 140] width 180 height 12
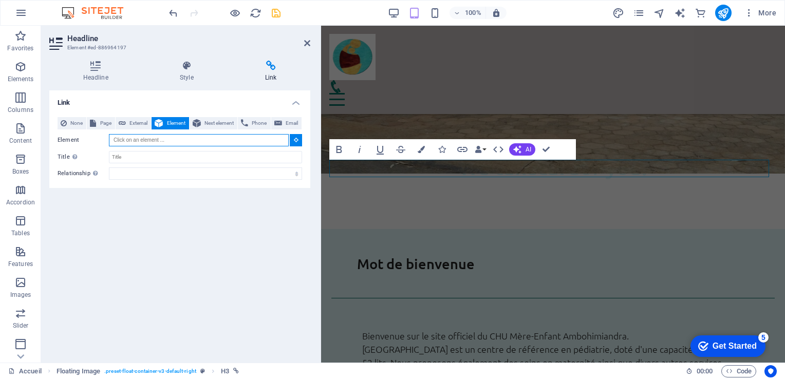
scroll to position [498, 0]
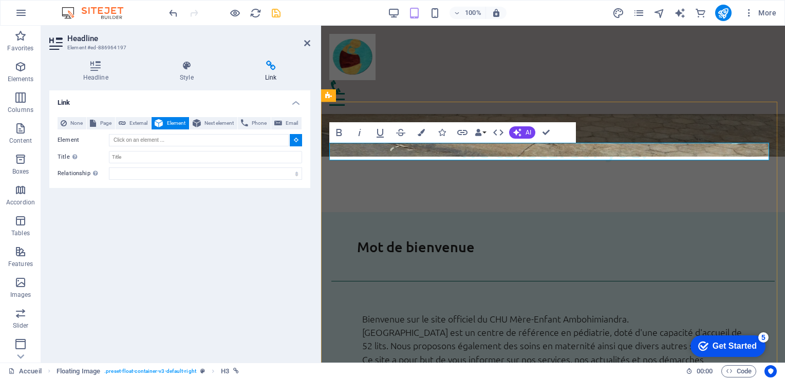
type input "#ed-886964197"
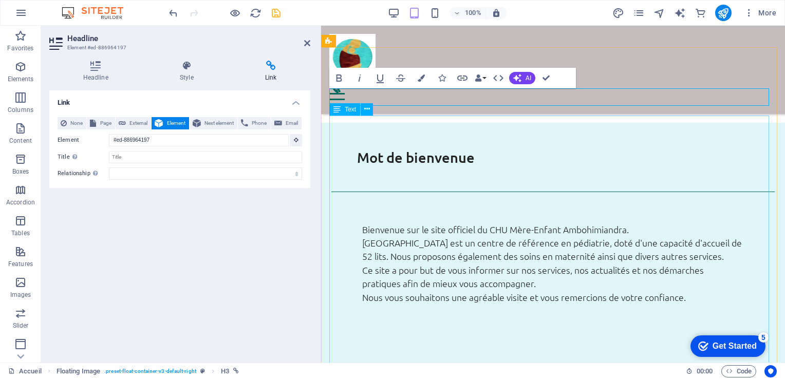
scroll to position [553, 0]
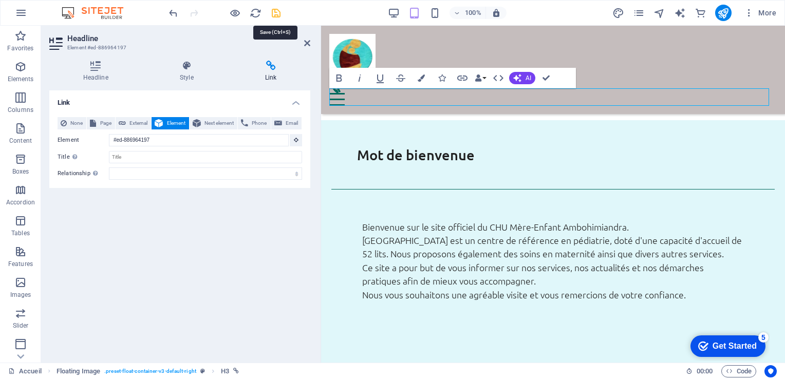
click at [279, 12] on icon "save" at bounding box center [276, 13] width 12 height 12
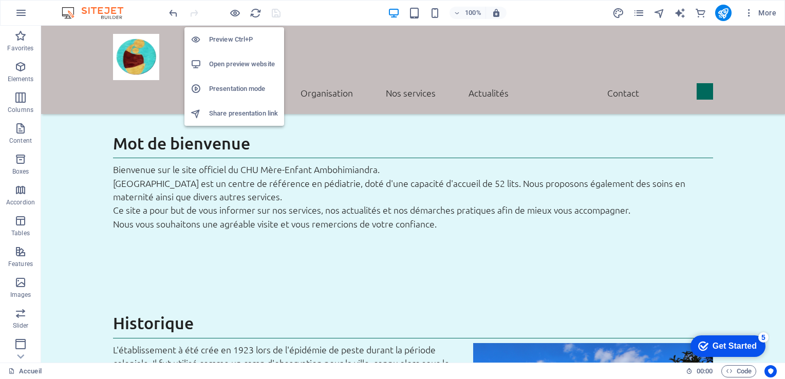
click at [234, 64] on h6 "Open preview website" at bounding box center [243, 64] width 69 height 12
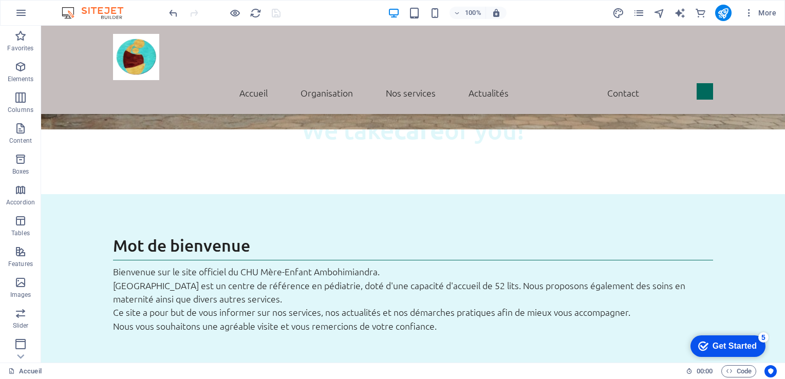
scroll to position [456, 0]
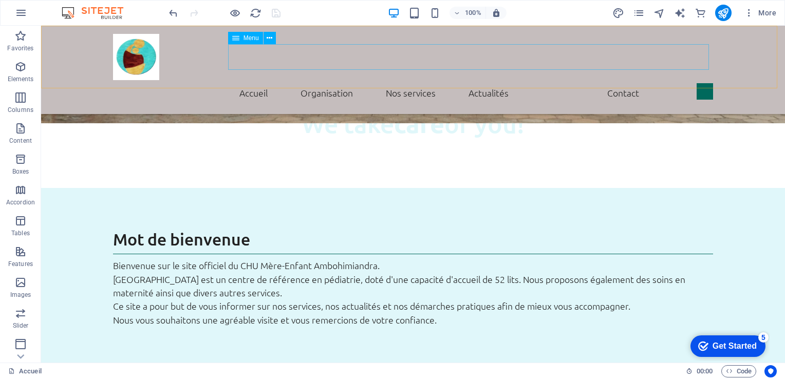
click at [318, 80] on nav "Accueil Mot de bienvenue Historique Vision et missions Nos services Actualités …" at bounding box center [413, 93] width 600 height 26
select select
select select "1"
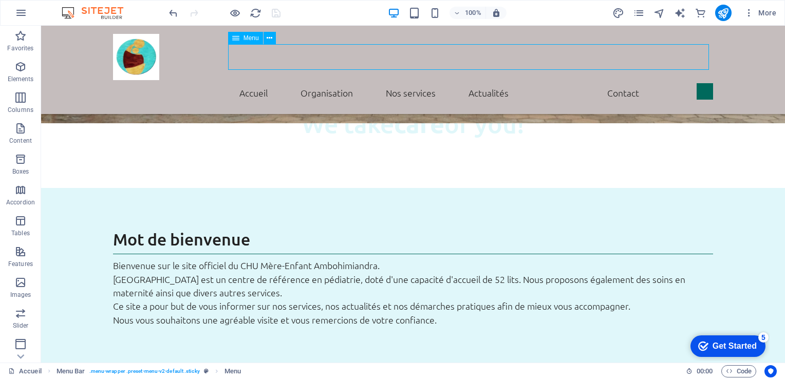
select select
select select "1"
select select
select select "1"
select select
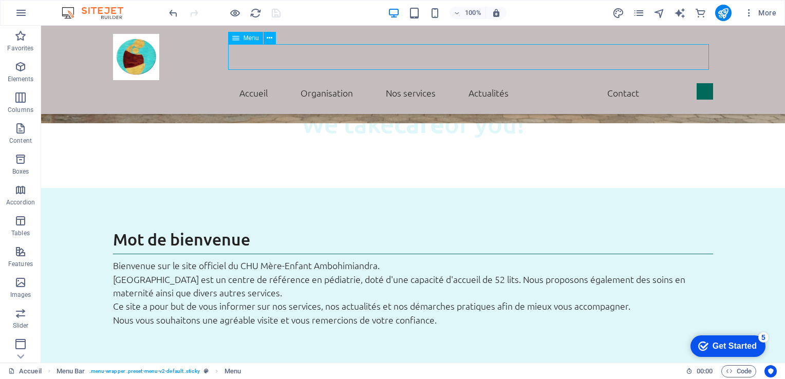
select select "4"
select select
select select "search"
select select "default"
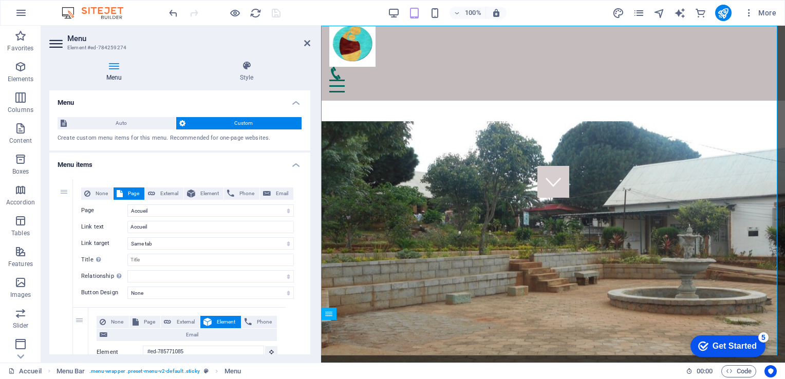
scroll to position [0, 0]
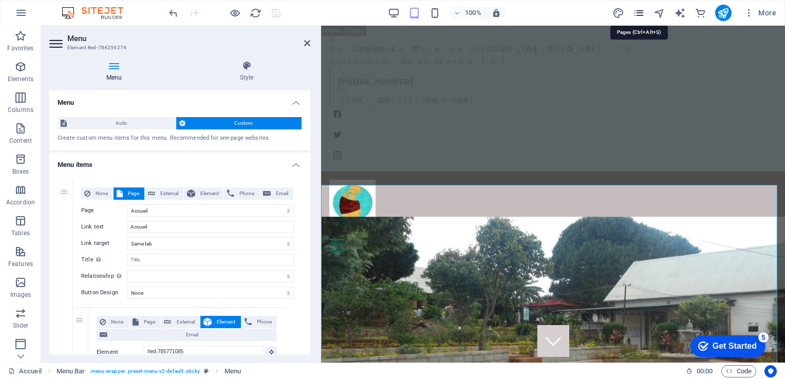
click at [642, 9] on icon "pages" at bounding box center [639, 13] width 12 height 12
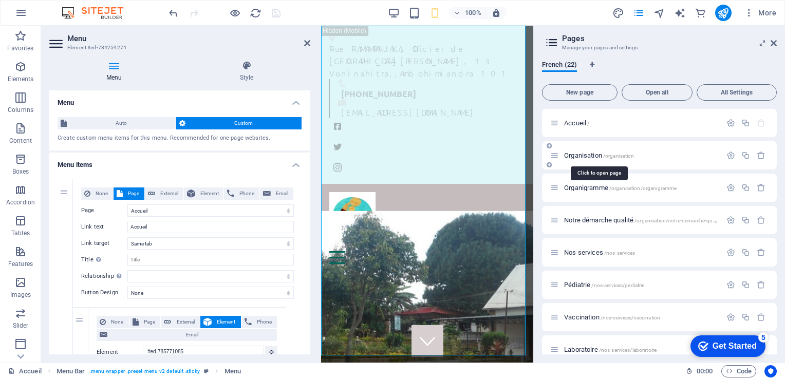
click at [598, 154] on span "Organisation /organisation" at bounding box center [599, 156] width 70 height 8
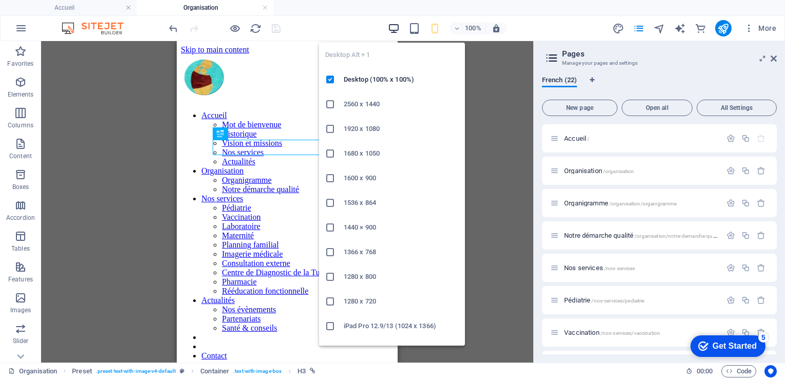
click at [394, 26] on icon "button" at bounding box center [394, 29] width 12 height 12
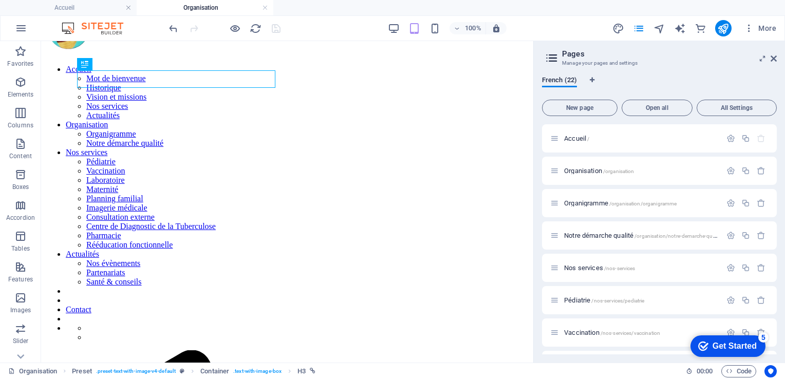
scroll to position [40, 0]
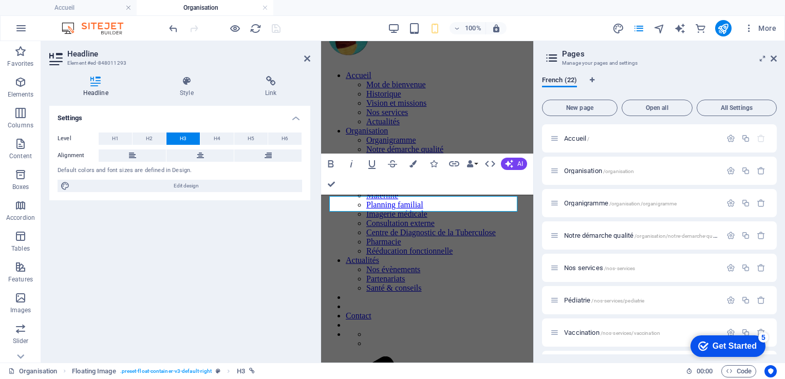
scroll to position [321, 0]
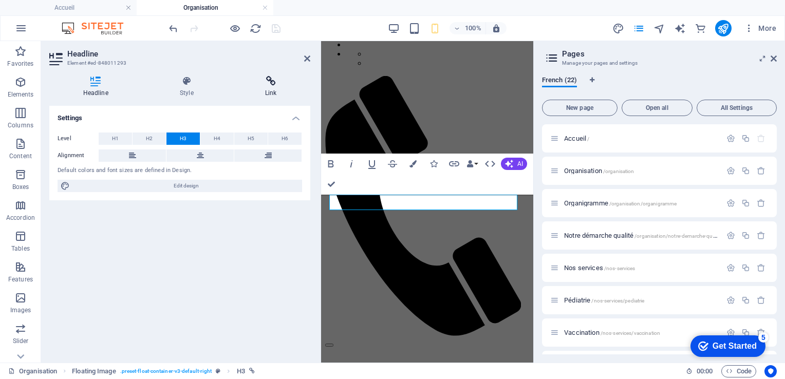
click at [270, 78] on icon at bounding box center [270, 81] width 79 height 10
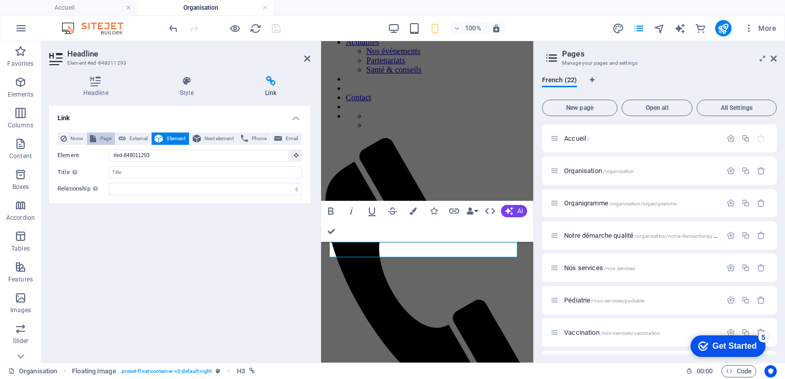
scroll to position [258, 0]
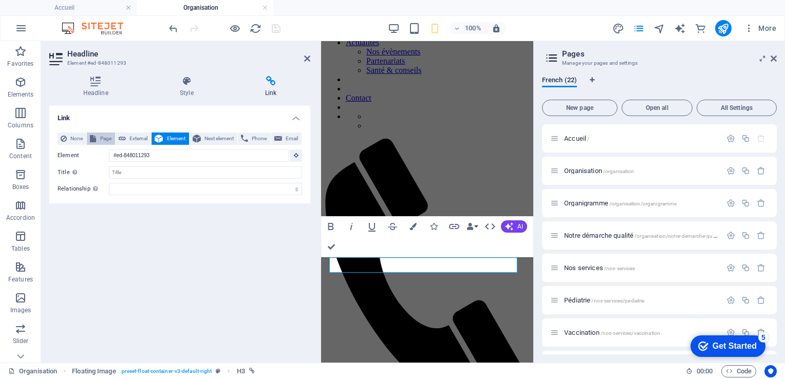
click at [108, 140] on span "Page" at bounding box center [105, 139] width 12 height 12
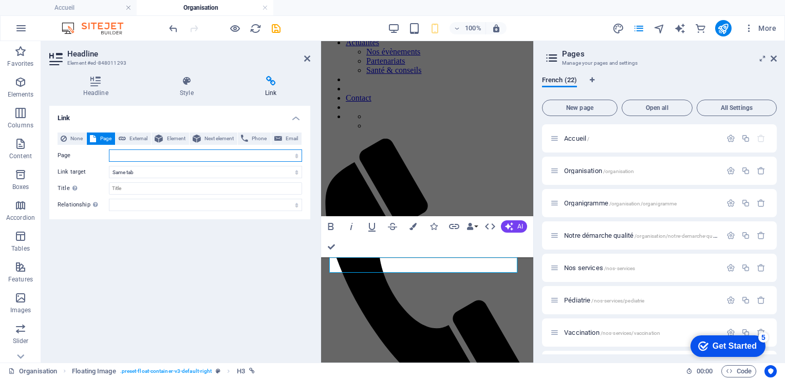
click at [297, 154] on select "Accueil Organisation Organigramme Notre démarche qualité Nos services Pédiatrie…" at bounding box center [205, 156] width 193 height 12
select select "1"
click at [109, 150] on select "Accueil Organisation Organigramme Notre démarche qualité Nos services Pédiatrie…" at bounding box center [205, 156] width 193 height 12
click at [170, 140] on span "Element" at bounding box center [176, 139] width 20 height 12
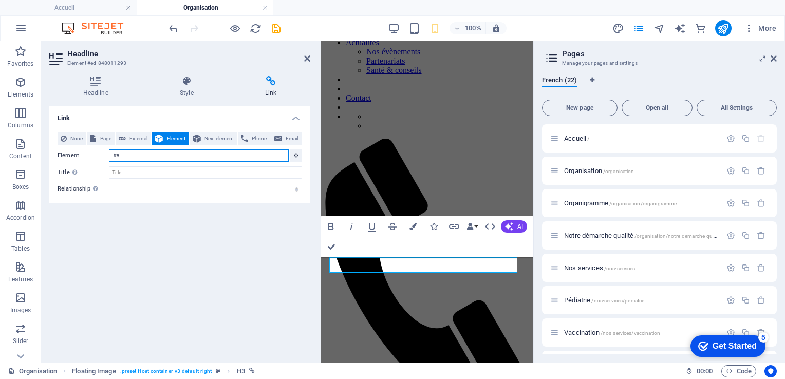
type input "#"
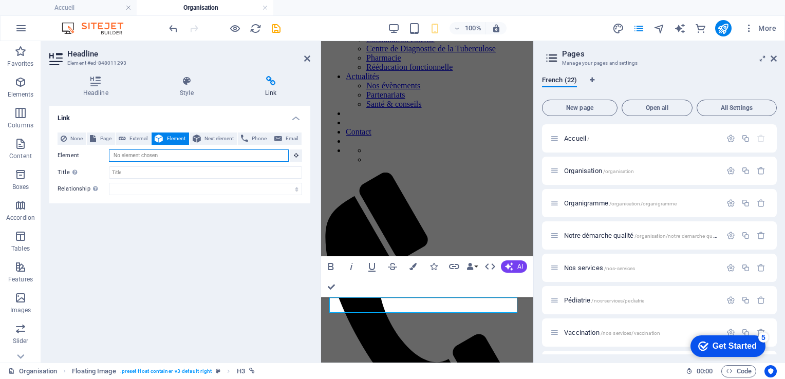
scroll to position [195, 0]
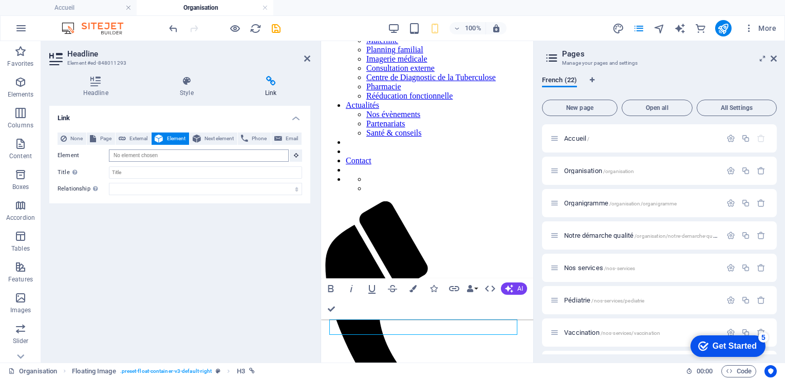
scroll to position [0, 0]
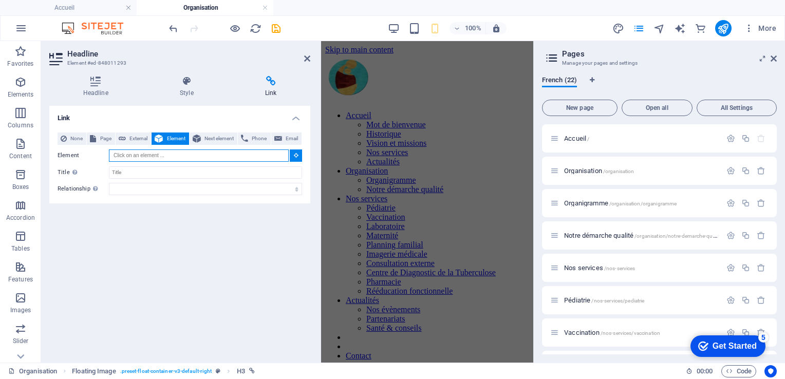
click at [148, 158] on input "Element" at bounding box center [199, 156] width 180 height 12
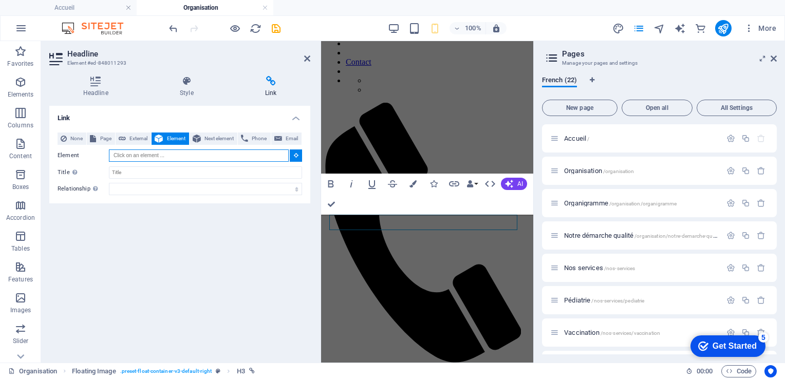
scroll to position [300, 0]
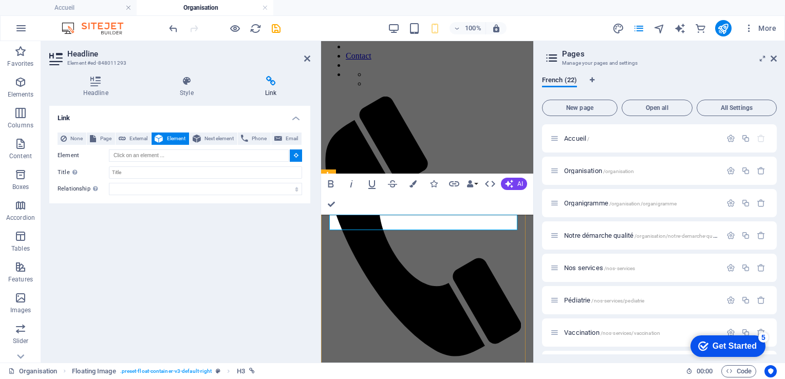
type input "#ed-848011293"
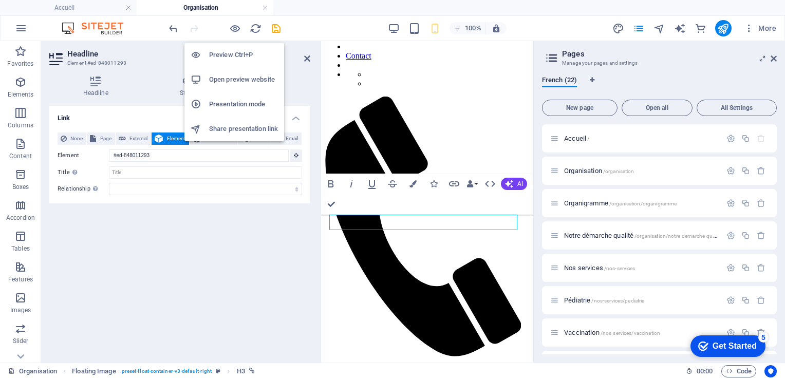
click at [226, 50] on h6 "Preview Ctrl+P" at bounding box center [243, 55] width 69 height 12
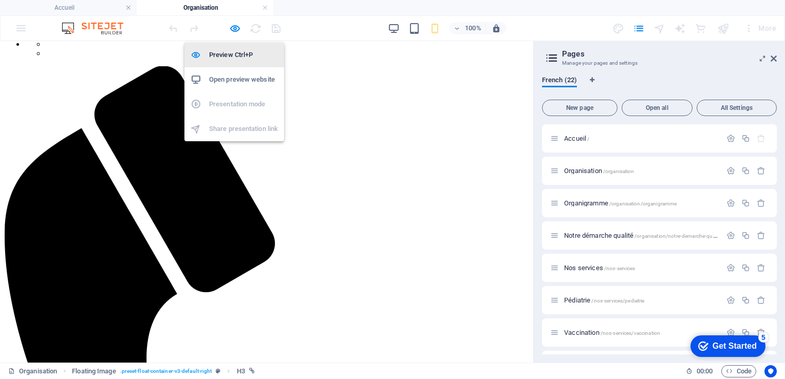
scroll to position [326, 0]
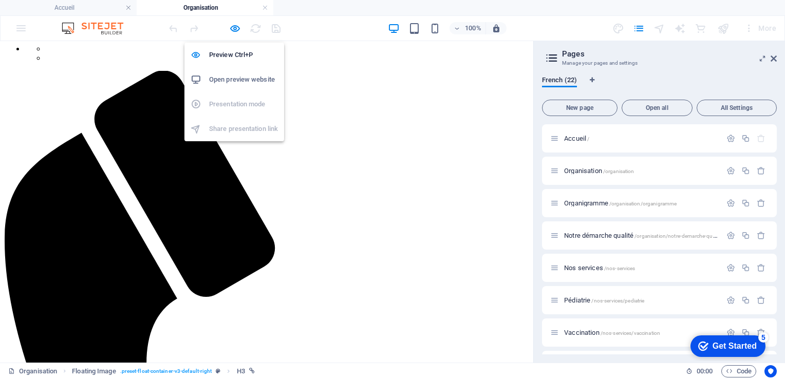
click at [221, 79] on h6 "Open preview website" at bounding box center [243, 80] width 69 height 12
click at [235, 29] on icon "button" at bounding box center [235, 29] width 12 height 12
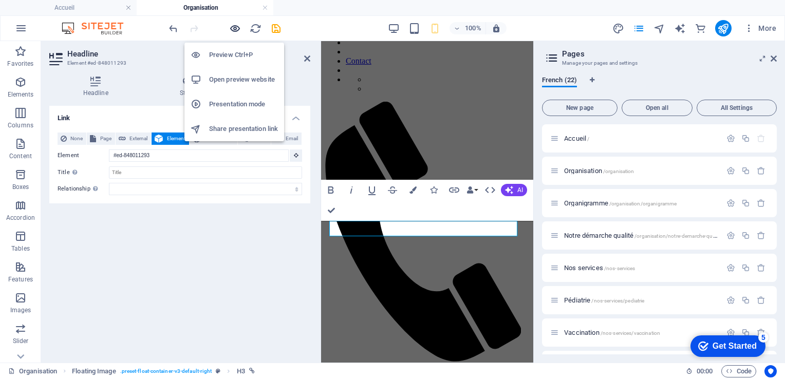
scroll to position [295, 0]
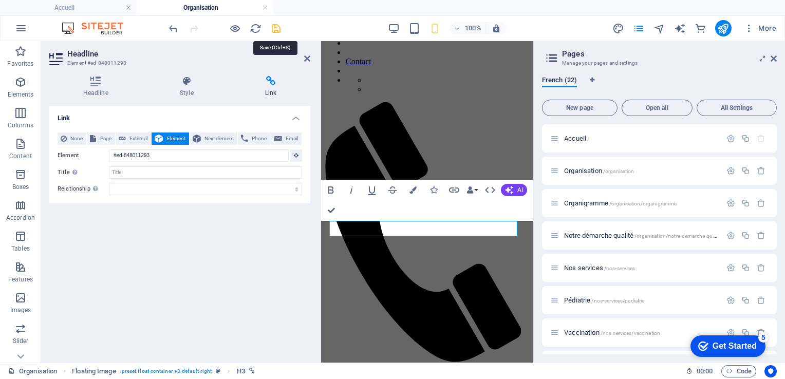
click at [274, 28] on icon "save" at bounding box center [276, 29] width 12 height 12
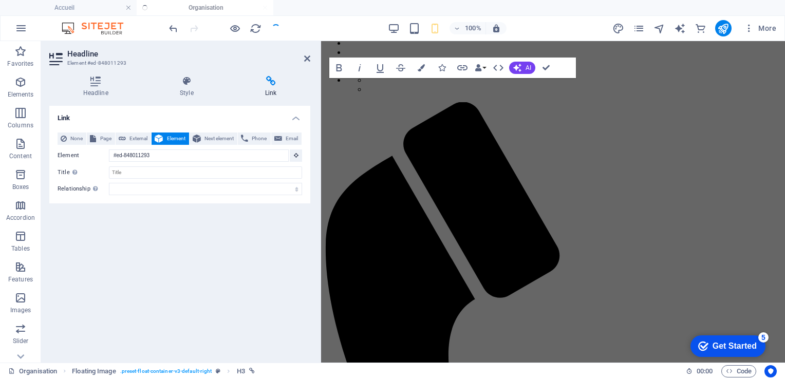
scroll to position [293, 0]
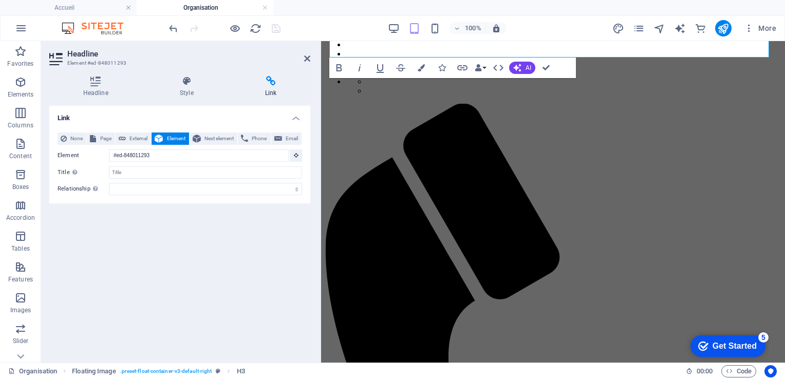
click at [245, 277] on div "Link None Page External Element Next element Phone Email Page Accueil Organisat…" at bounding box center [179, 230] width 261 height 249
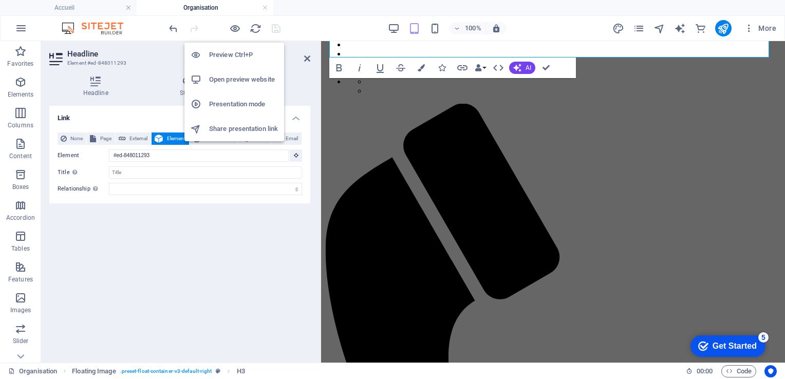
click at [222, 80] on h6 "Open preview website" at bounding box center [243, 80] width 69 height 12
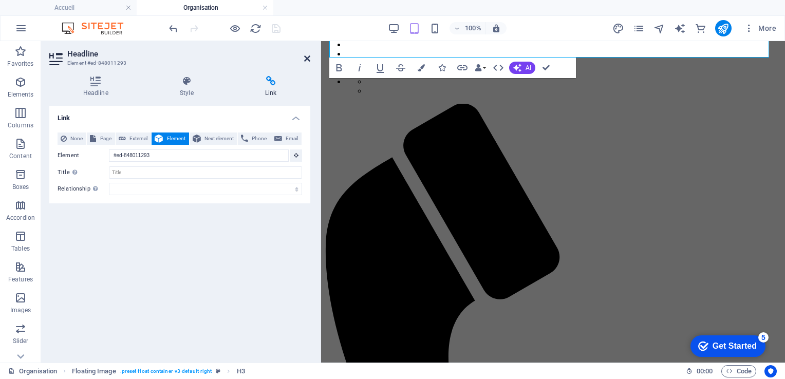
click at [307, 58] on icon at bounding box center [307, 58] width 6 height 8
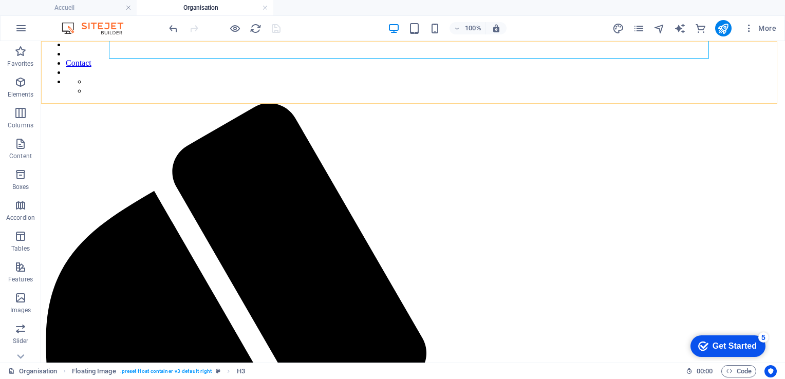
scroll to position [282, 0]
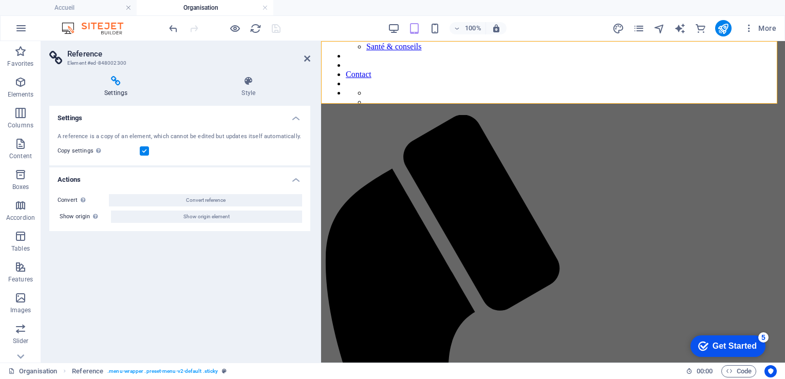
scroll to position [295, 0]
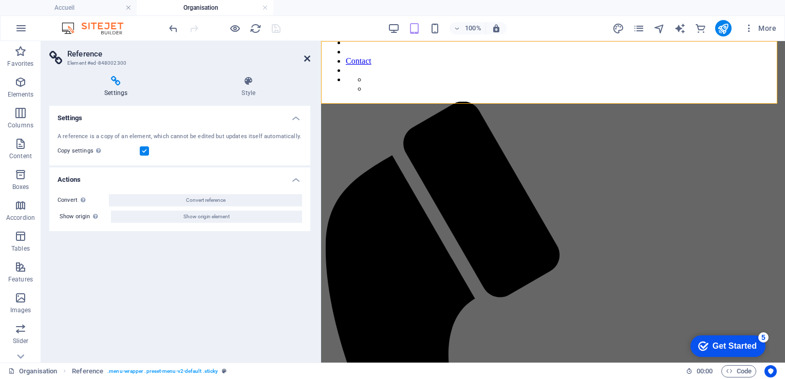
click at [305, 59] on icon at bounding box center [307, 58] width 6 height 8
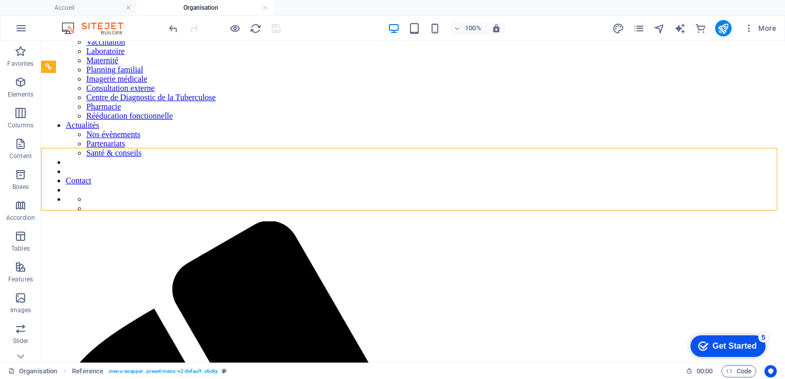
scroll to position [175, 0]
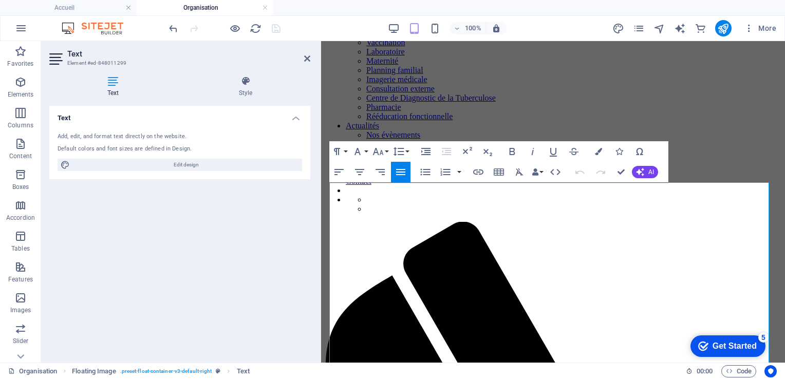
scroll to position [169, 0]
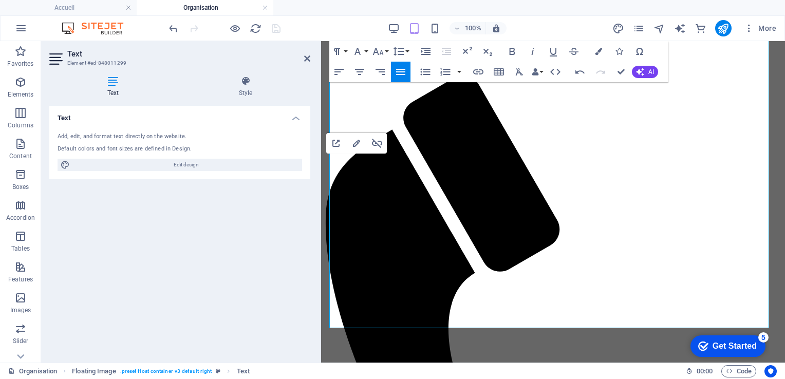
scroll to position [323, 0]
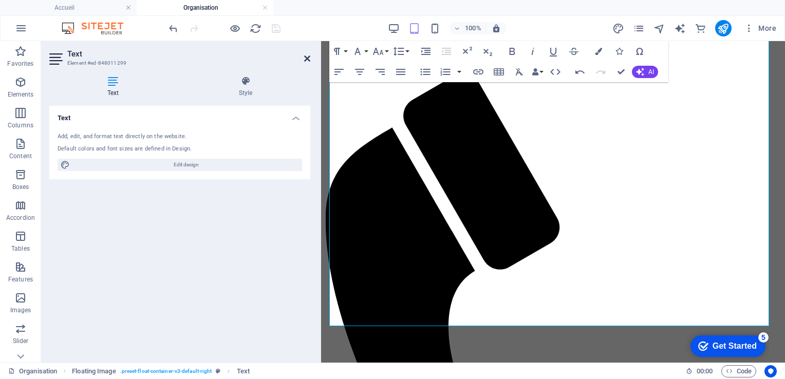
click at [309, 59] on icon at bounding box center [307, 58] width 6 height 8
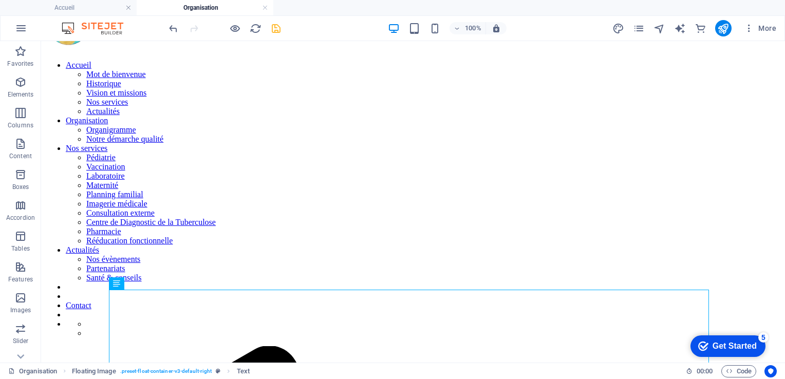
scroll to position [0, 0]
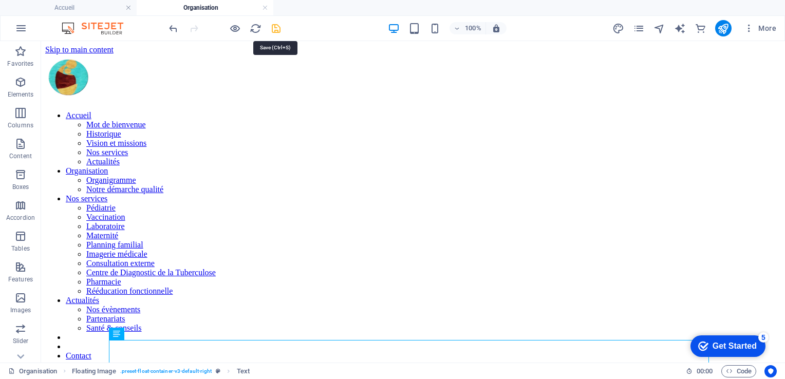
click at [279, 25] on icon "save" at bounding box center [276, 29] width 12 height 12
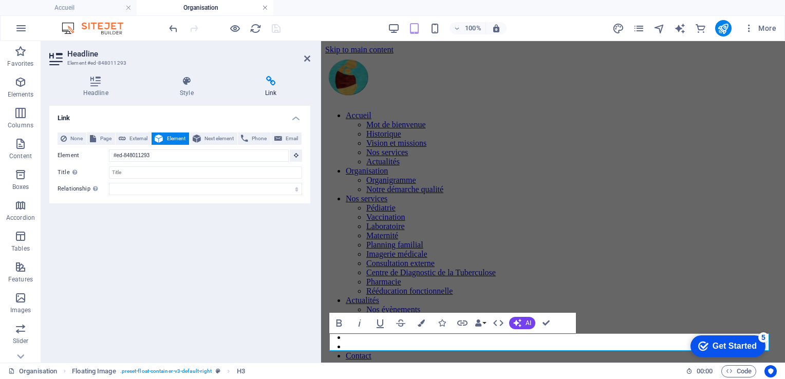
click at [267, 8] on link at bounding box center [265, 8] width 6 height 10
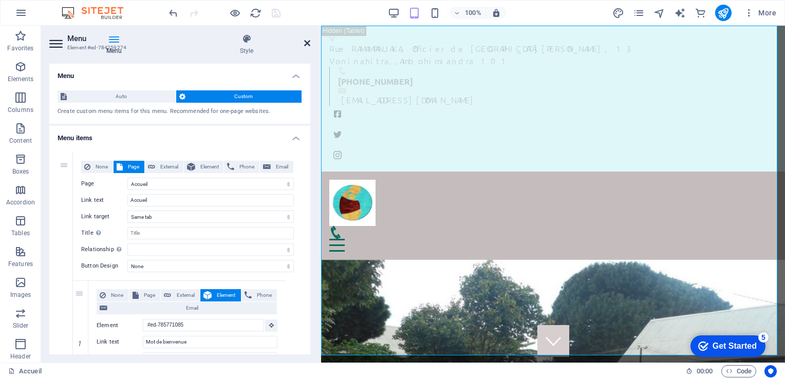
click at [304, 43] on icon at bounding box center [307, 43] width 6 height 8
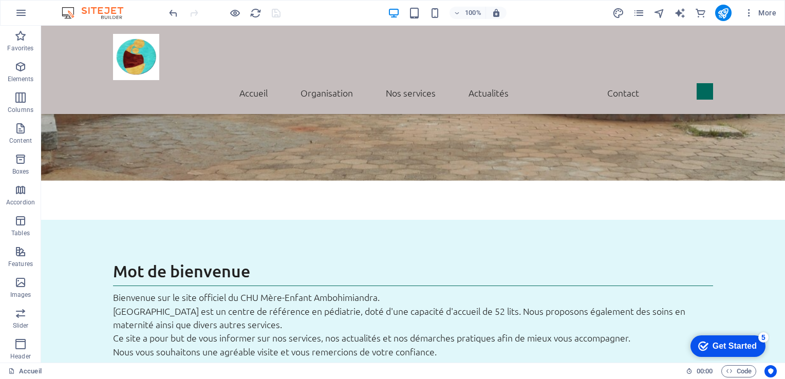
scroll to position [455, 0]
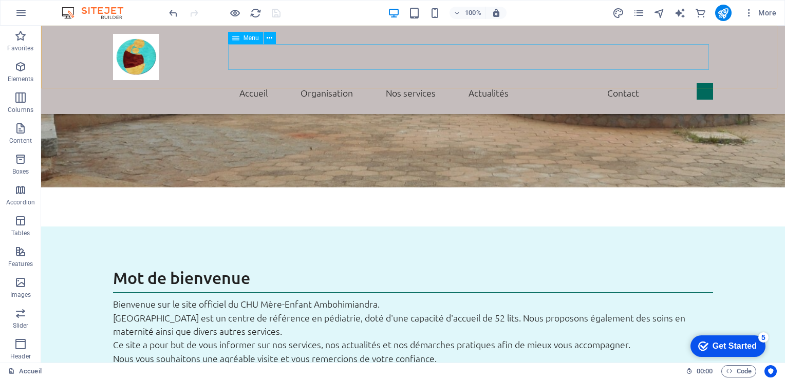
click at [326, 80] on nav "Accueil Mot de bienvenue Historique Vision et missions Nos services Actualités …" at bounding box center [413, 93] width 600 height 26
select select
select select "1"
select select
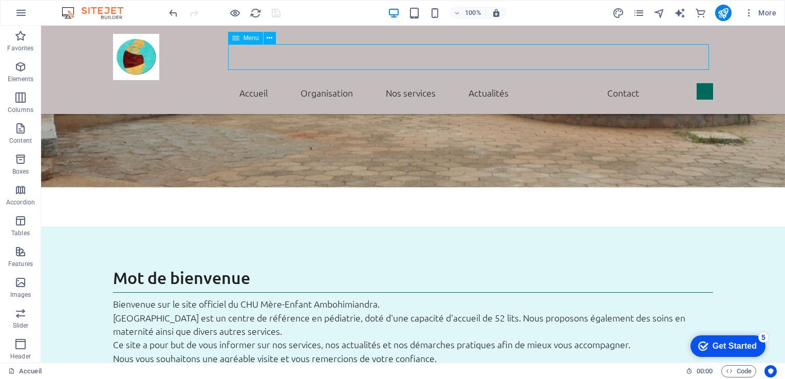
select select "1"
select select
select select "1"
select select
select select "4"
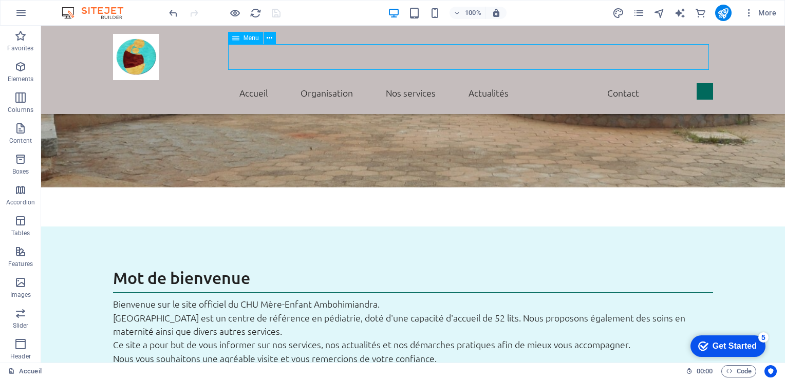
select select
select select "search"
select select "default"
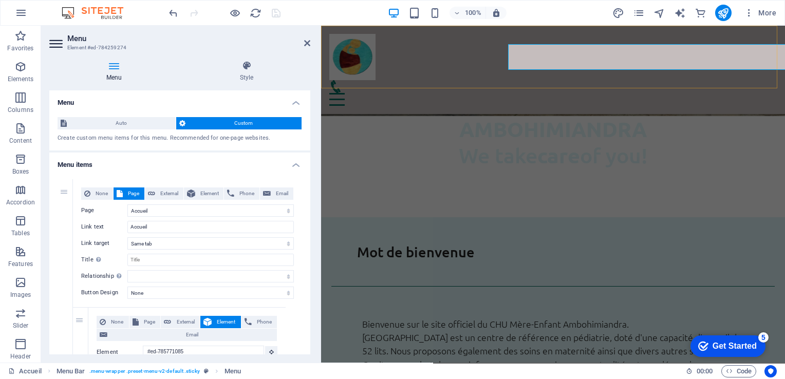
scroll to position [452, 0]
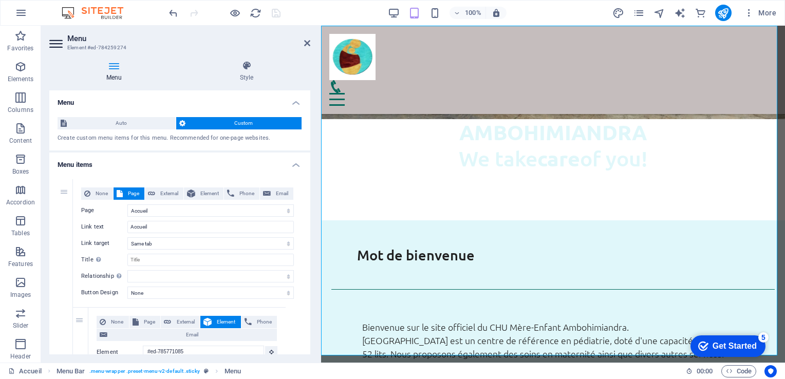
click at [303, 39] on h2 "Menu" at bounding box center [188, 38] width 243 height 9
click at [310, 43] on icon at bounding box center [307, 43] width 6 height 8
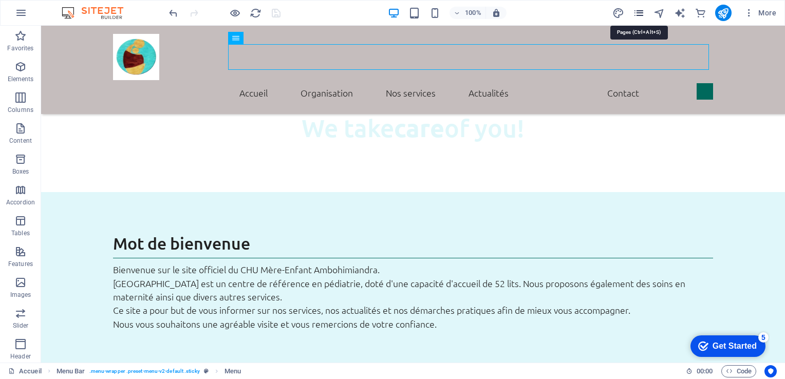
click at [639, 12] on icon "pages" at bounding box center [639, 13] width 12 height 12
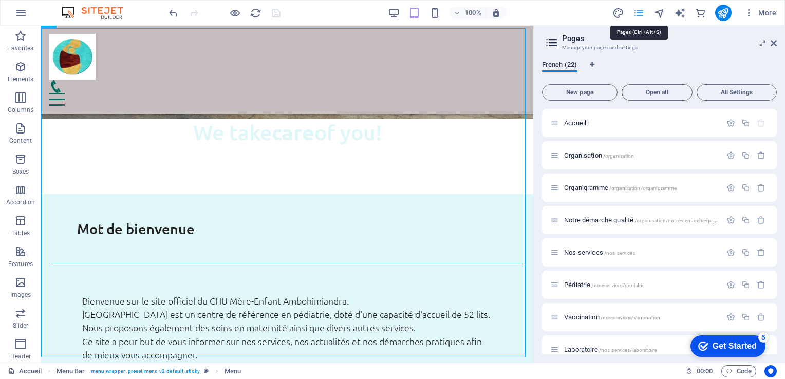
scroll to position [450, 0]
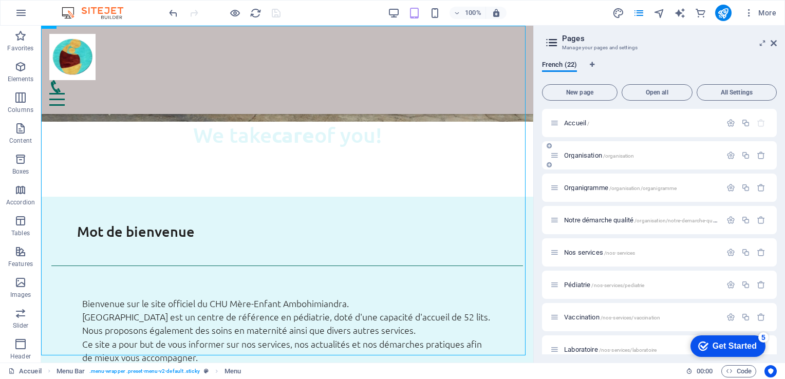
click at [575, 159] on div "Organisation /organisation" at bounding box center [636, 156] width 171 height 12
click at [576, 155] on span "Organisation /organisation" at bounding box center [599, 156] width 70 height 8
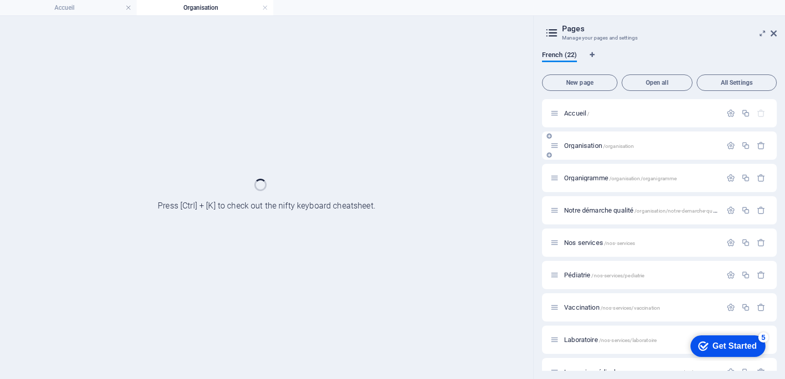
click at [576, 155] on div "Organisation /organisation" at bounding box center [659, 146] width 235 height 28
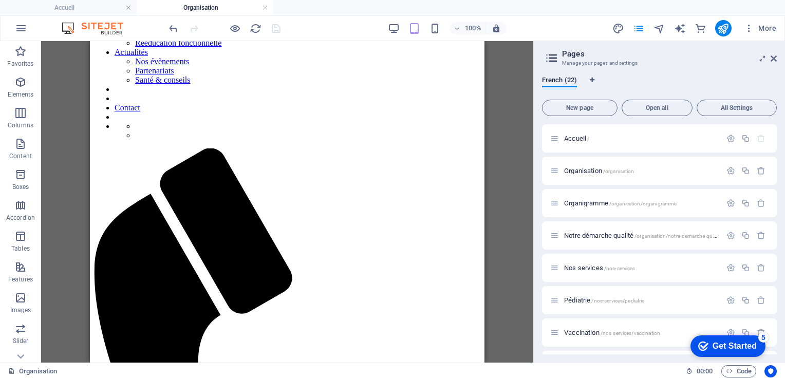
scroll to position [249, 0]
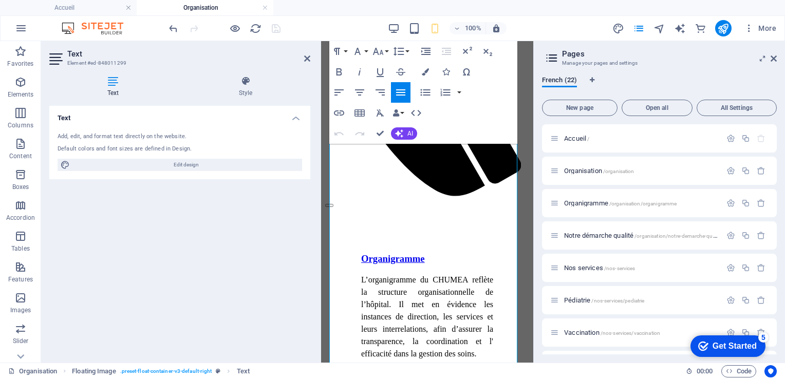
scroll to position [456, 0]
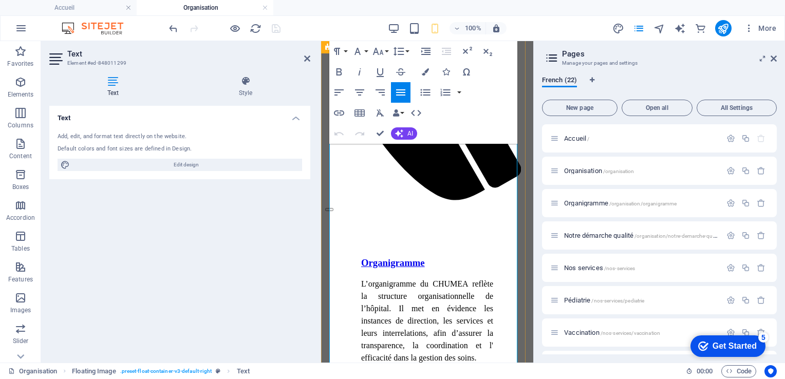
click at [435, 285] on icon "button" at bounding box center [435, 284] width 10 height 9
drag, startPoint x: 432, startPoint y: 309, endPoint x: 394, endPoint y: 309, distance: 37.5
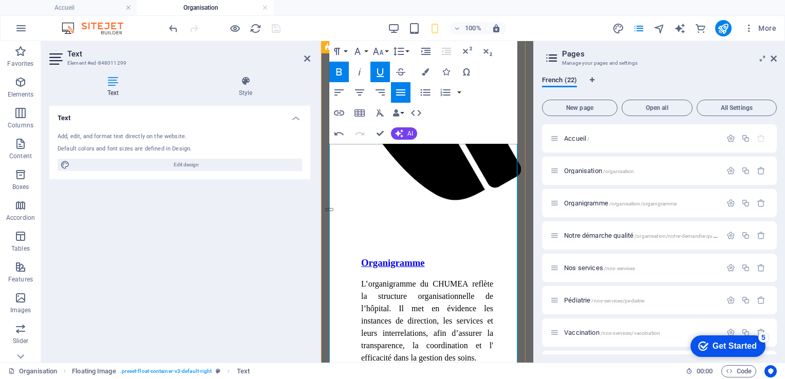
drag, startPoint x: 398, startPoint y: 310, endPoint x: 440, endPoint y: 309, distance: 41.7
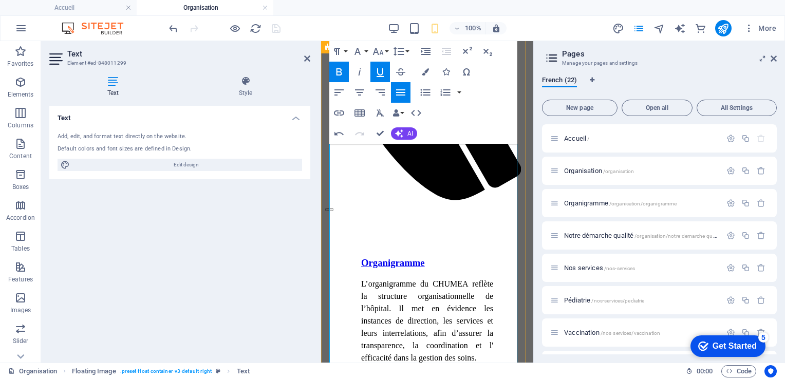
drag, startPoint x: 434, startPoint y: 310, endPoint x: 395, endPoint y: 309, distance: 39.1
click at [337, 115] on icon "button" at bounding box center [339, 113] width 10 height 5
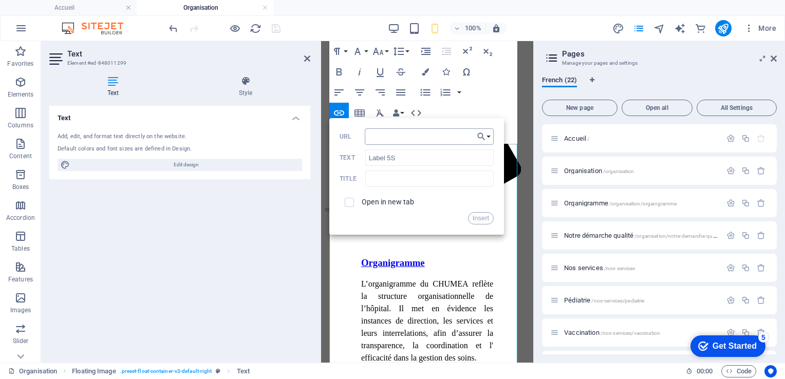
type input "[URL][DOMAIN_NAME][DATE]"
click at [477, 223] on button "Insert" at bounding box center [481, 218] width 26 height 12
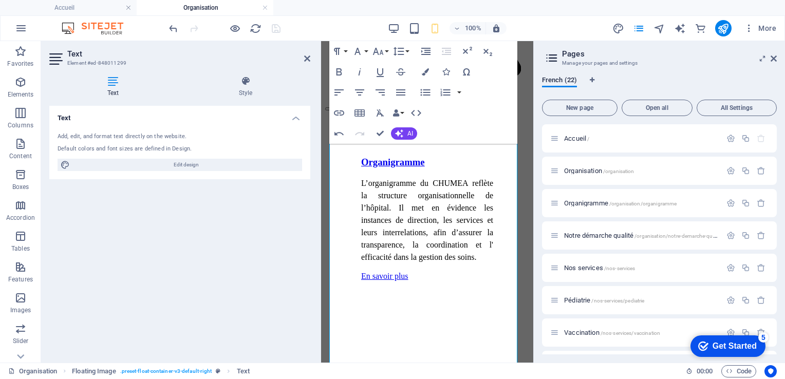
scroll to position [613, 0]
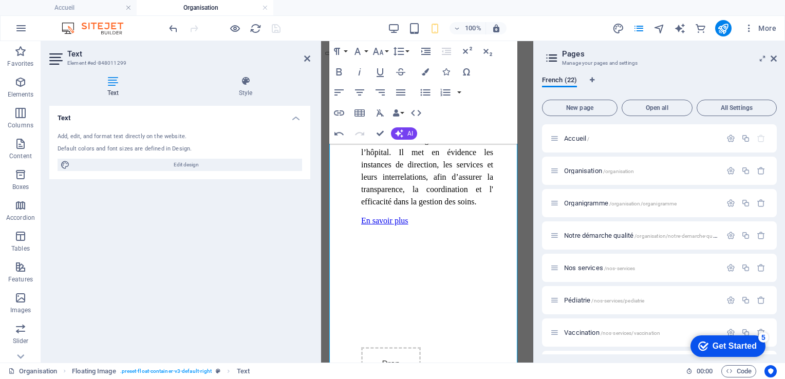
drag, startPoint x: 467, startPoint y: 223, endPoint x: 530, endPoint y: 228, distance: 63.4
click at [530, 228] on html "Skip to main content Accueil Mot de bienvenue Historique Vision et missions Nos…" at bounding box center [427, 205] width 212 height 1554
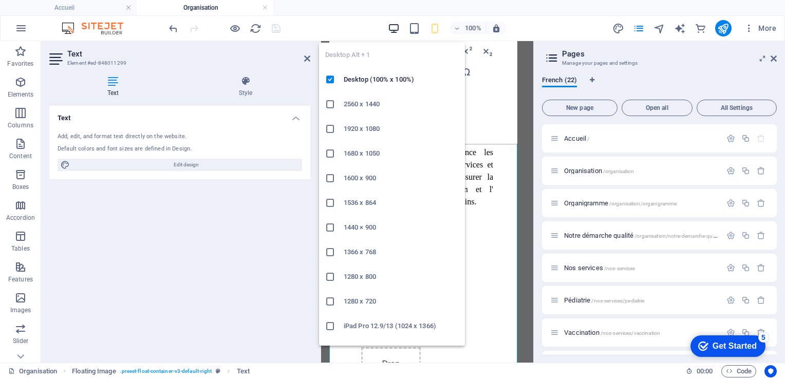
click at [393, 28] on icon "button" at bounding box center [394, 29] width 12 height 12
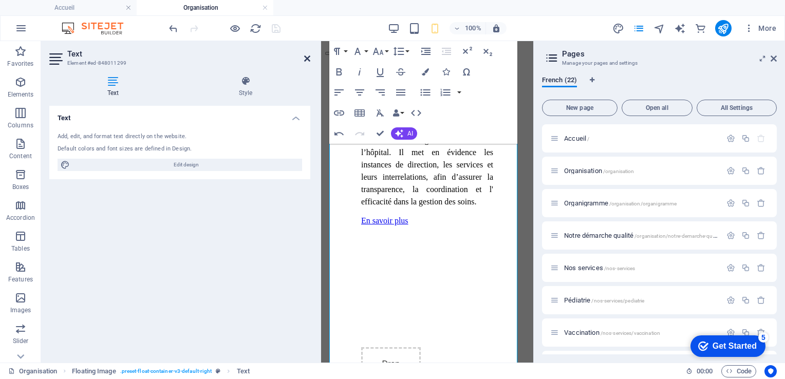
click at [306, 59] on icon at bounding box center [307, 58] width 6 height 8
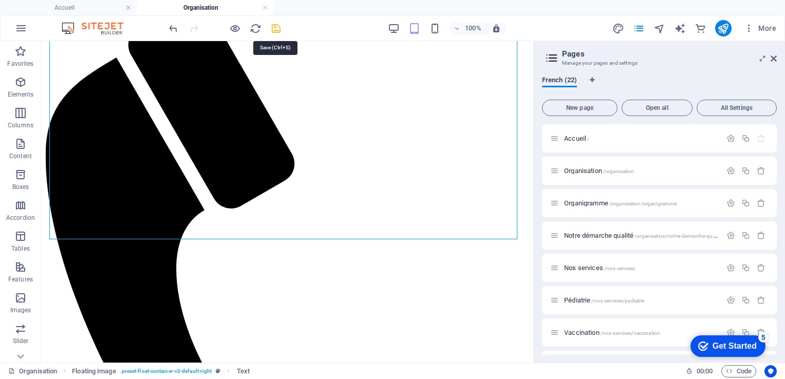
click at [273, 28] on icon "save" at bounding box center [276, 29] width 12 height 12
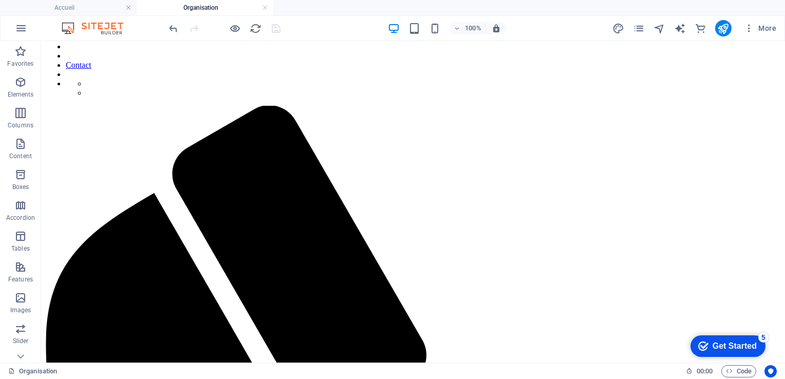
scroll to position [287, 0]
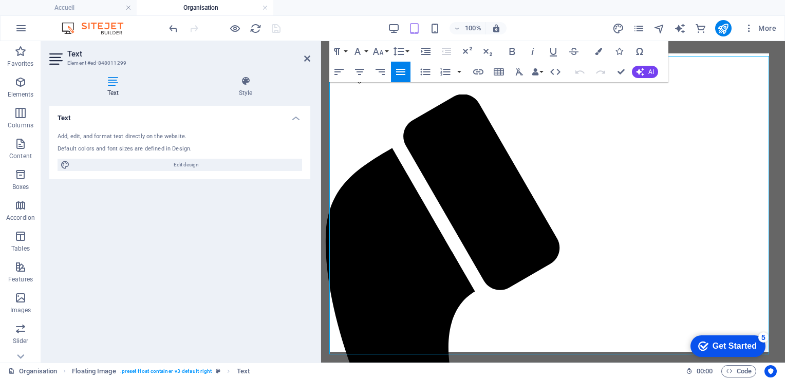
scroll to position [298, 0]
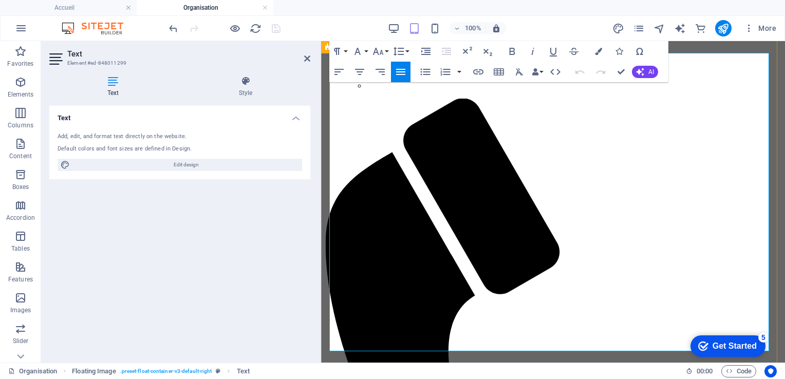
drag, startPoint x: 623, startPoint y: 209, endPoint x: 738, endPoint y: 209, distance: 115.1
click at [478, 70] on icon "button" at bounding box center [478, 71] width 10 height 5
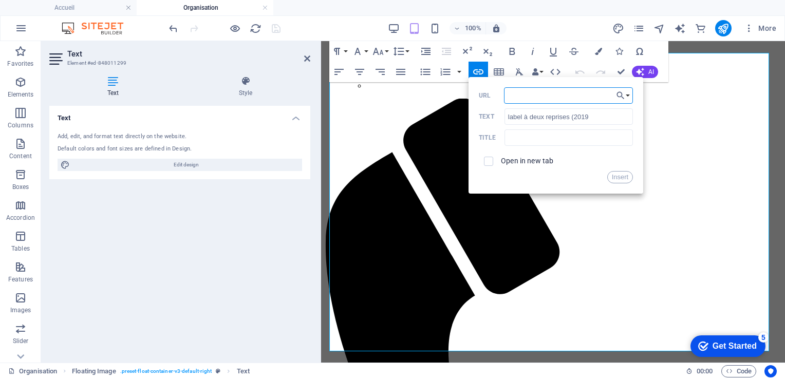
paste input "[URL][DOMAIN_NAME]"
type input "[URL][DOMAIN_NAME]"
click at [621, 180] on button "Insert" at bounding box center [621, 177] width 26 height 12
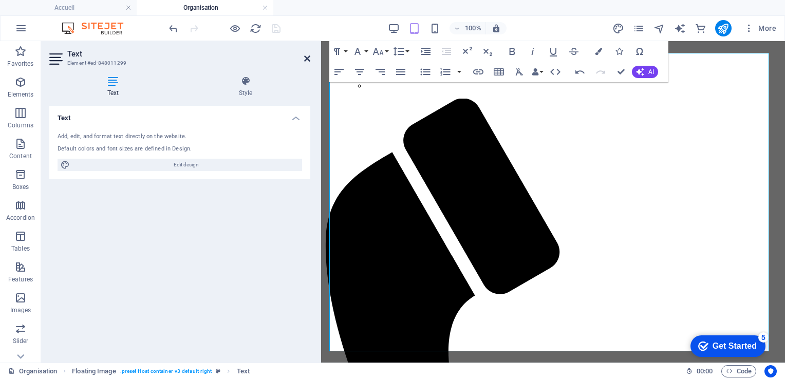
click at [306, 59] on icon at bounding box center [307, 58] width 6 height 8
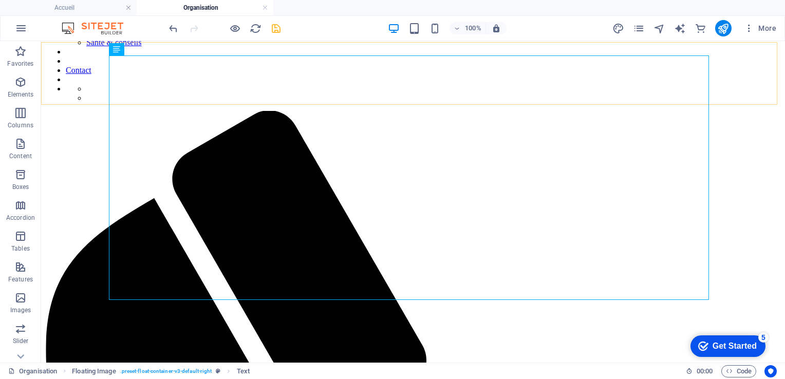
scroll to position [284, 0]
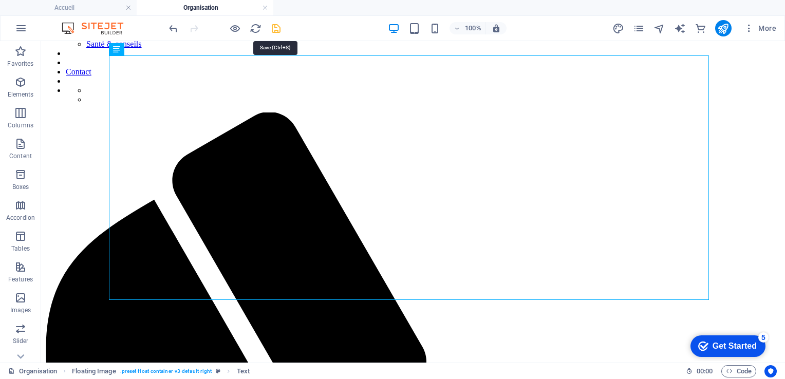
click at [278, 32] on icon "save" at bounding box center [276, 29] width 12 height 12
